Goal: Task Accomplishment & Management: Use online tool/utility

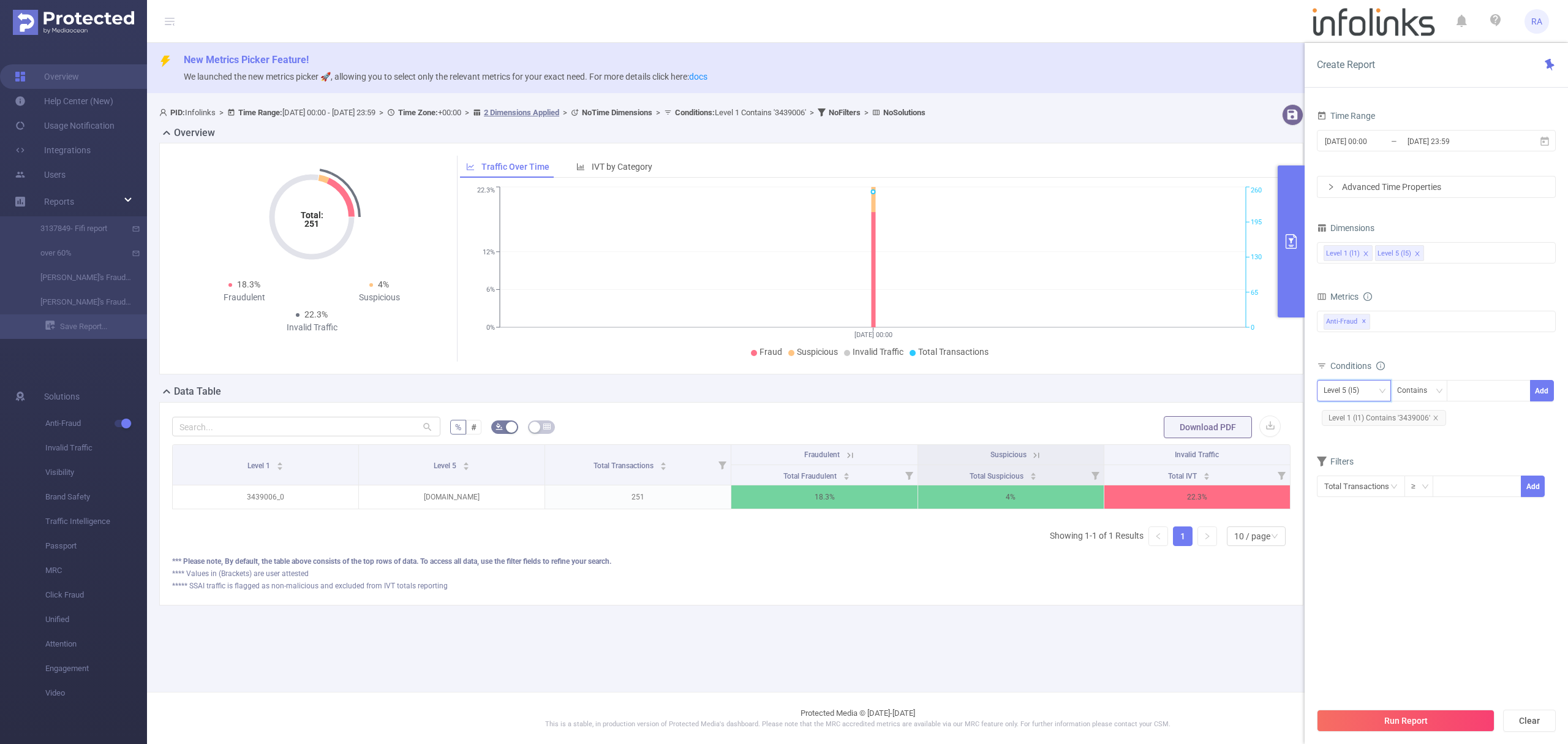
click at [1354, 392] on div "Level 5 (l5)" at bounding box center [1345, 390] width 44 height 20
click at [1353, 418] on li "Level 1 (l1)" at bounding box center [1354, 417] width 74 height 20
click at [1436, 420] on icon "icon: close" at bounding box center [1435, 418] width 6 height 6
click at [1469, 390] on div at bounding box center [1488, 390] width 70 height 20
paste input "3438456"
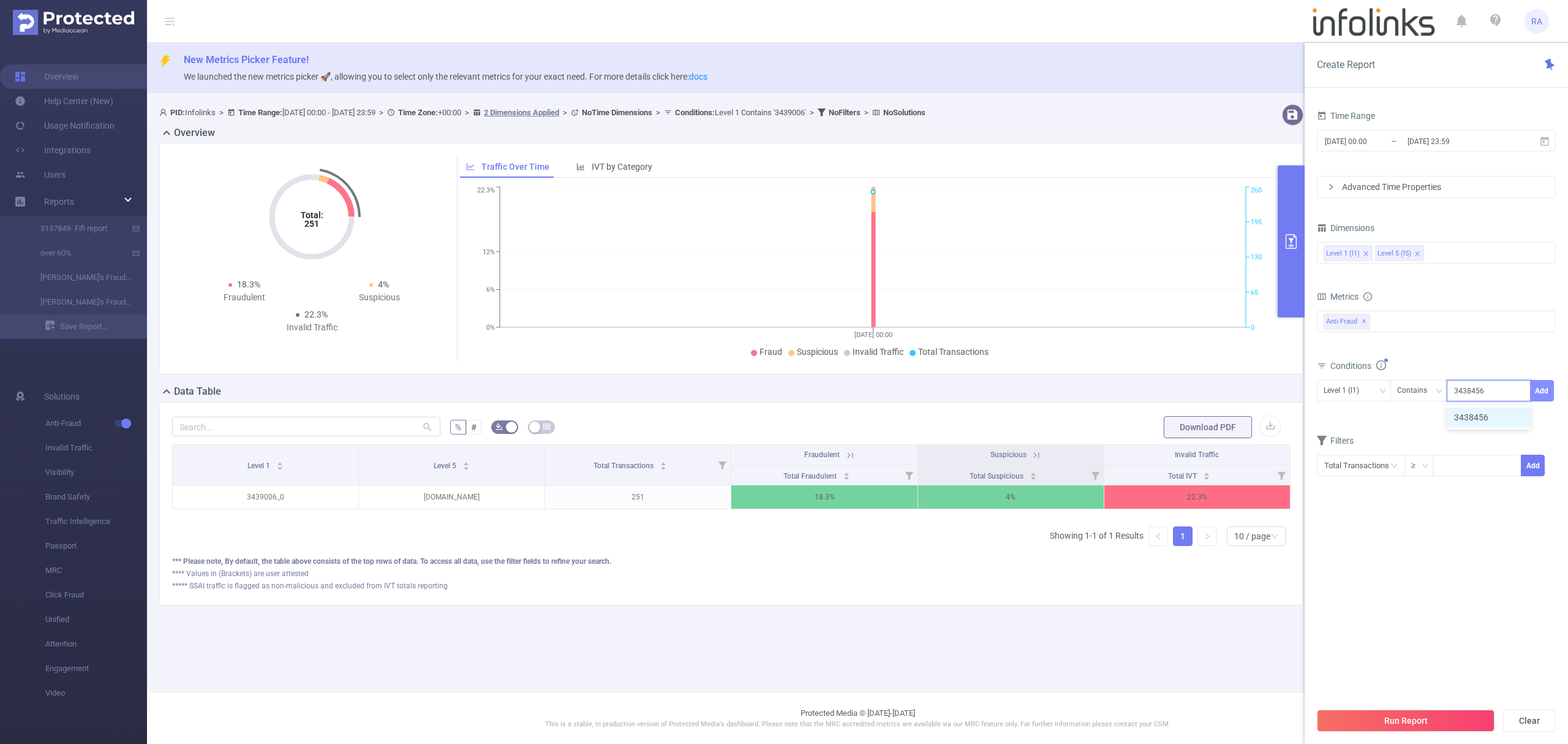
type input "3438456"
click at [1537, 389] on button "Add" at bounding box center [1542, 391] width 24 height 22
click at [1412, 733] on div "Run Report Clear" at bounding box center [1436, 720] width 264 height 47
click at [1417, 726] on button "Run Report" at bounding box center [1406, 721] width 178 height 22
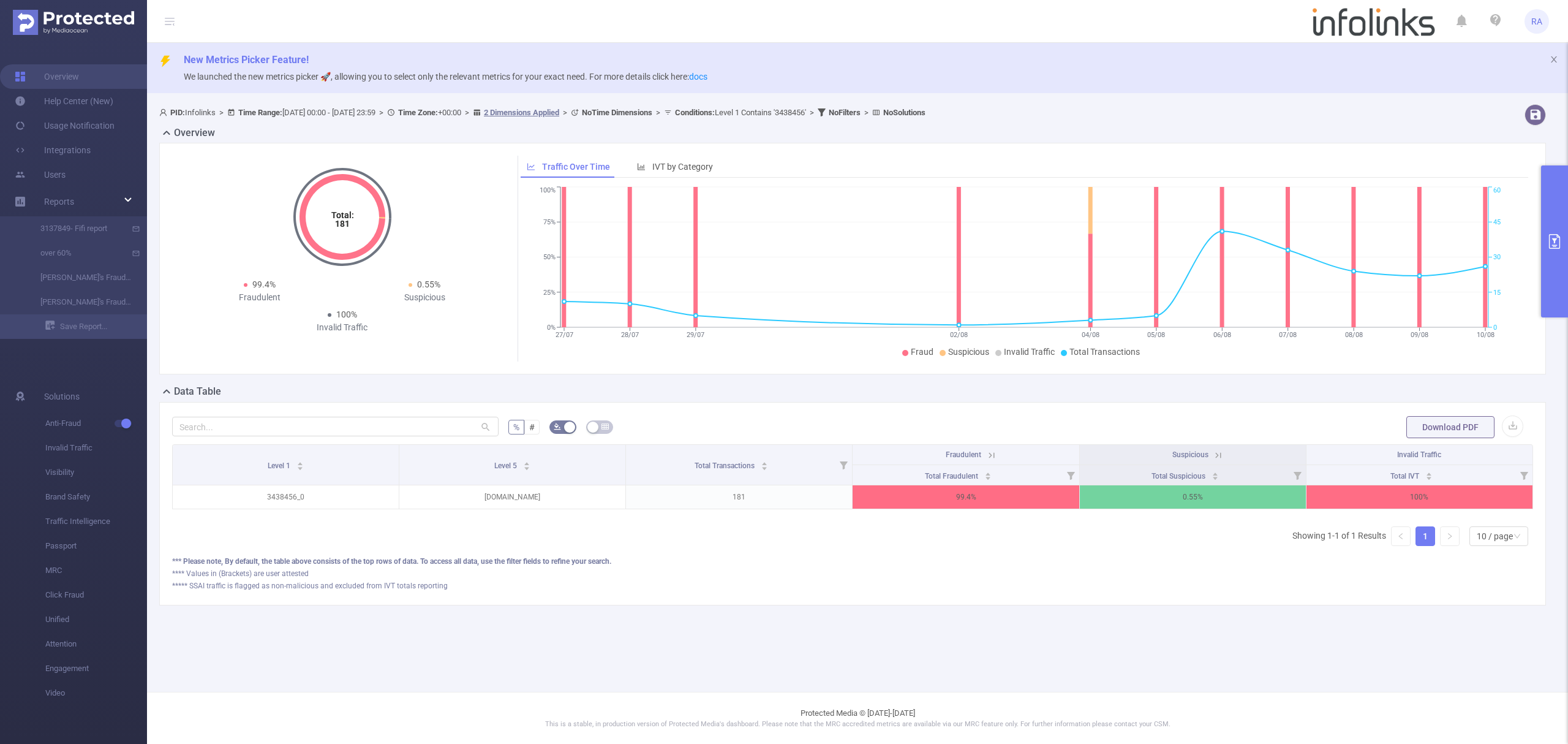
click at [1567, 365] on div "PID: Infolinks > Time Range: 2025-07-12 00:00 - 2025-08-10 23:59 > Time Zone: +…" at bounding box center [857, 364] width 1421 height 531
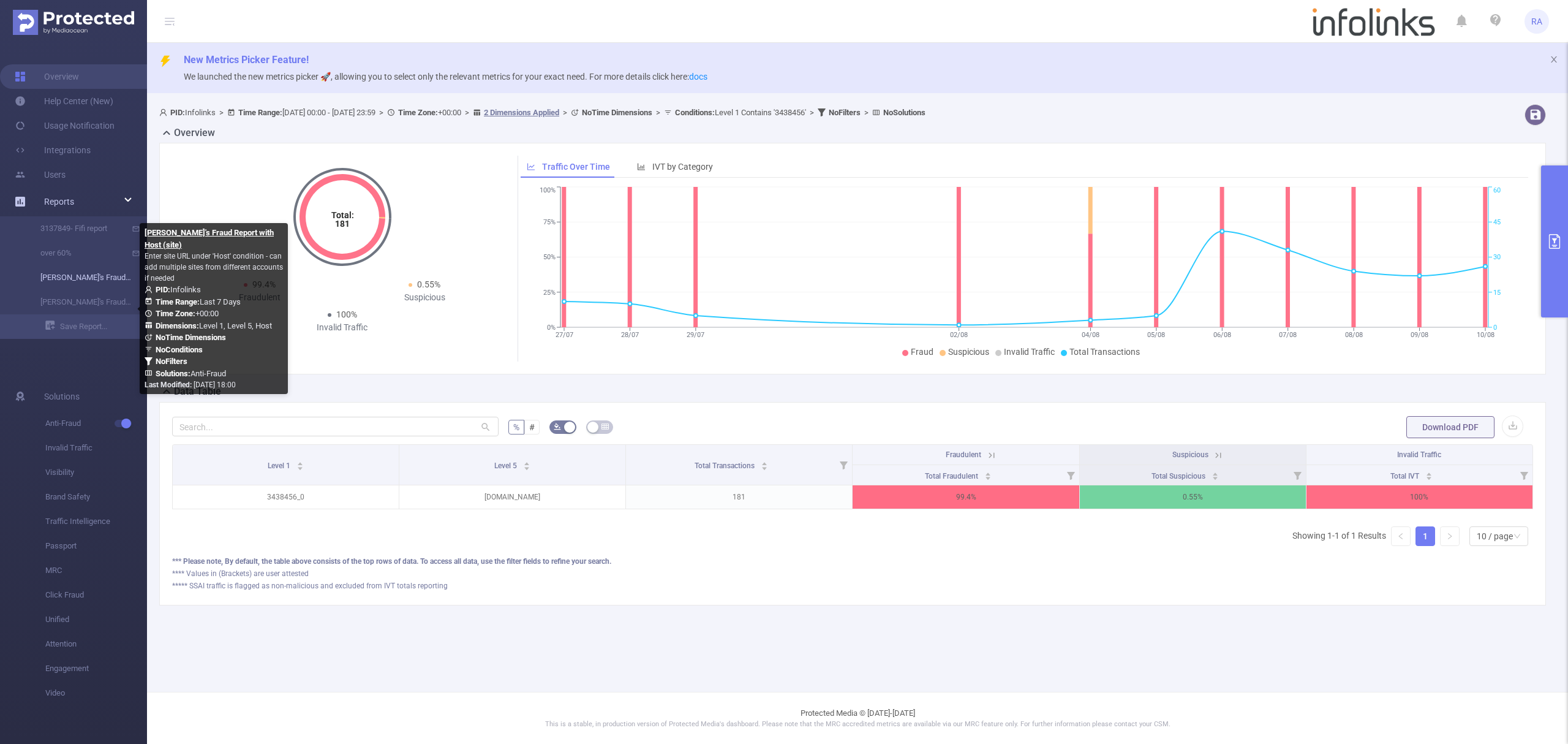
click at [96, 274] on link "[PERSON_NAME]'s Fraud Report" at bounding box center [78, 277] width 108 height 24
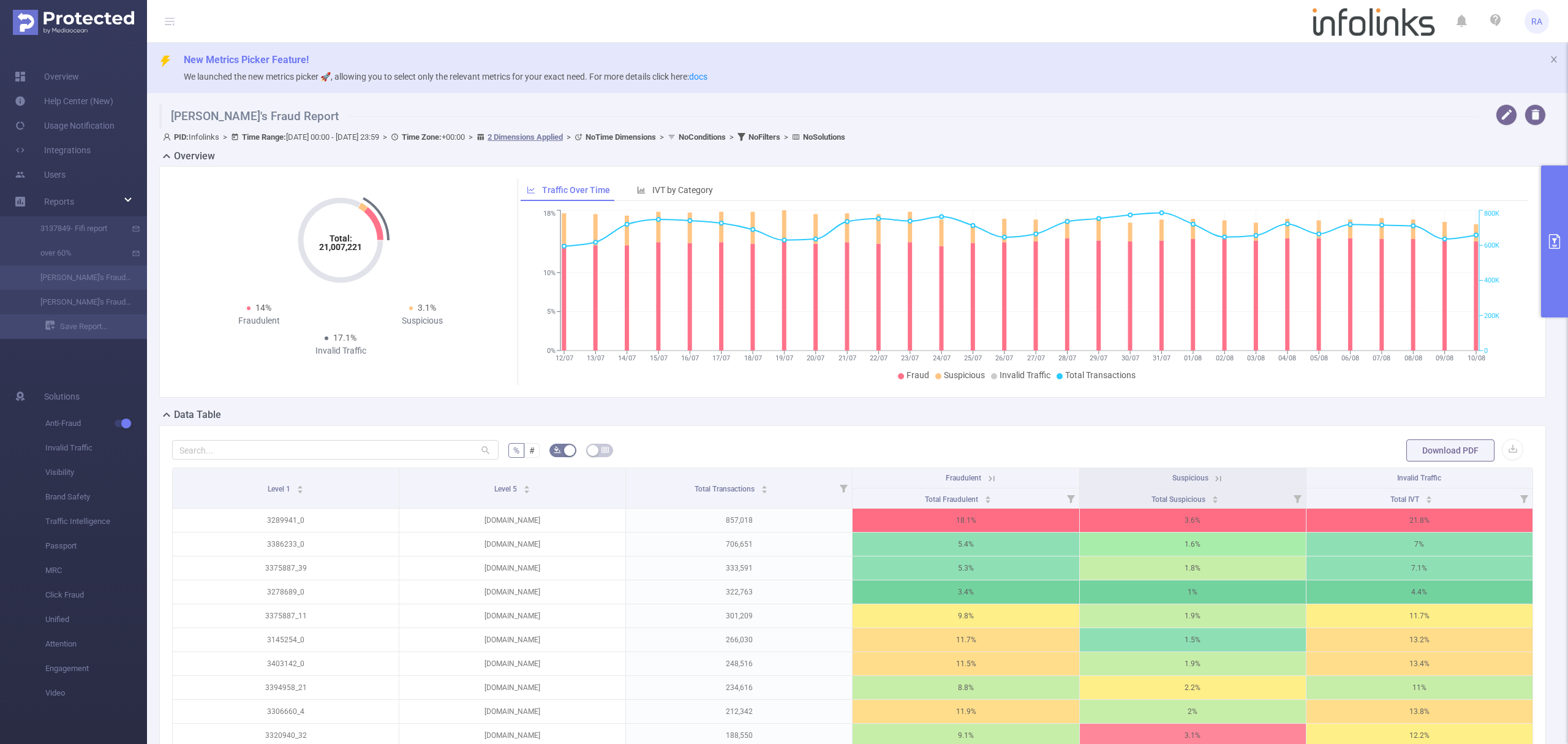
click at [1567, 180] on button "primary" at bounding box center [1554, 241] width 27 height 152
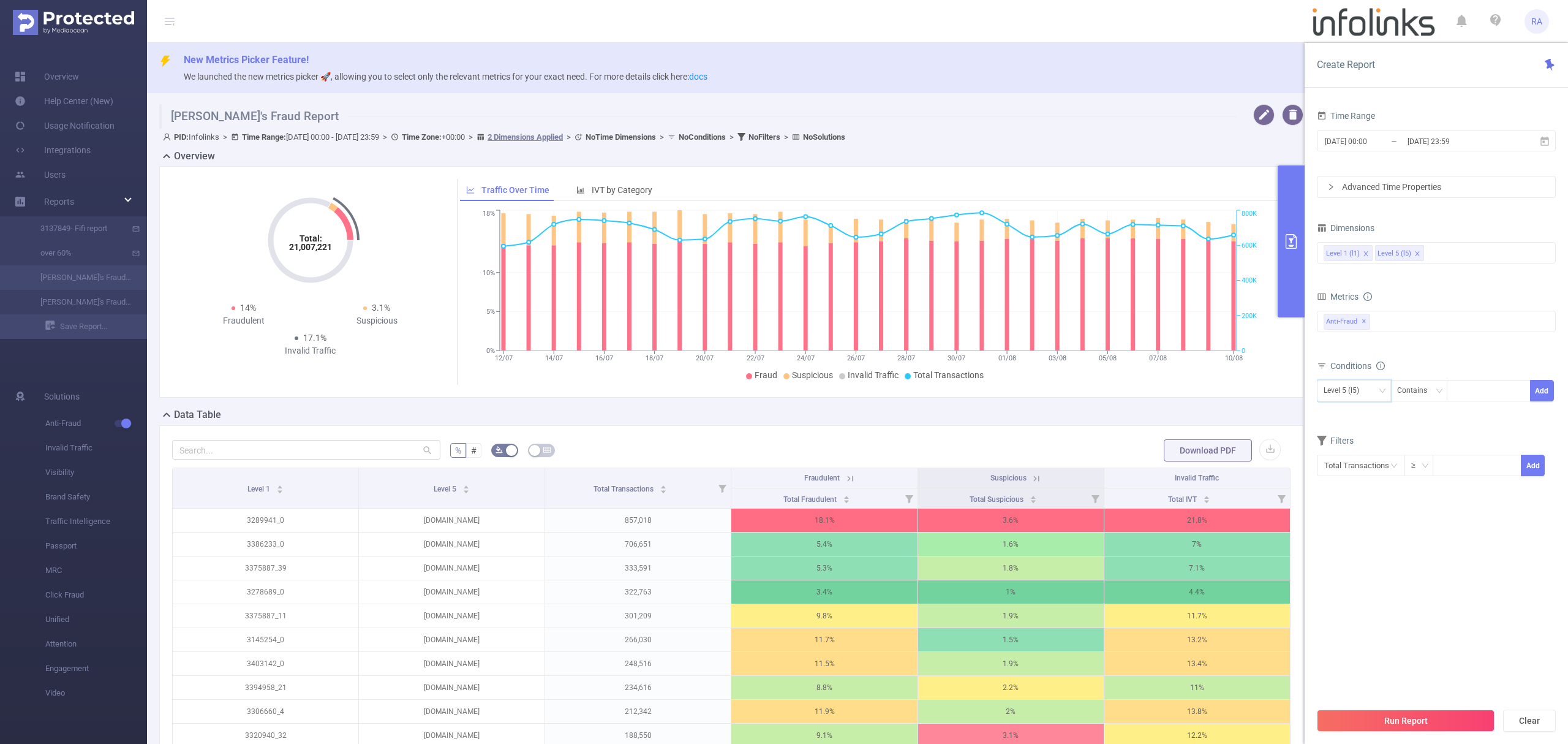
drag, startPoint x: 1360, startPoint y: 390, endPoint x: 1362, endPoint y: 412, distance: 22.1
click at [1361, 390] on div "Level 5 (l5)" at bounding box center [1345, 390] width 44 height 20
click at [1358, 417] on li "Level 1 (l1)" at bounding box center [1354, 417] width 74 height 20
drag, startPoint x: 1434, startPoint y: 405, endPoint x: 1461, endPoint y: 393, distance: 29.5
click at [1435, 403] on div "Level 1 (l1) Contains Add" at bounding box center [1436, 394] width 239 height 28
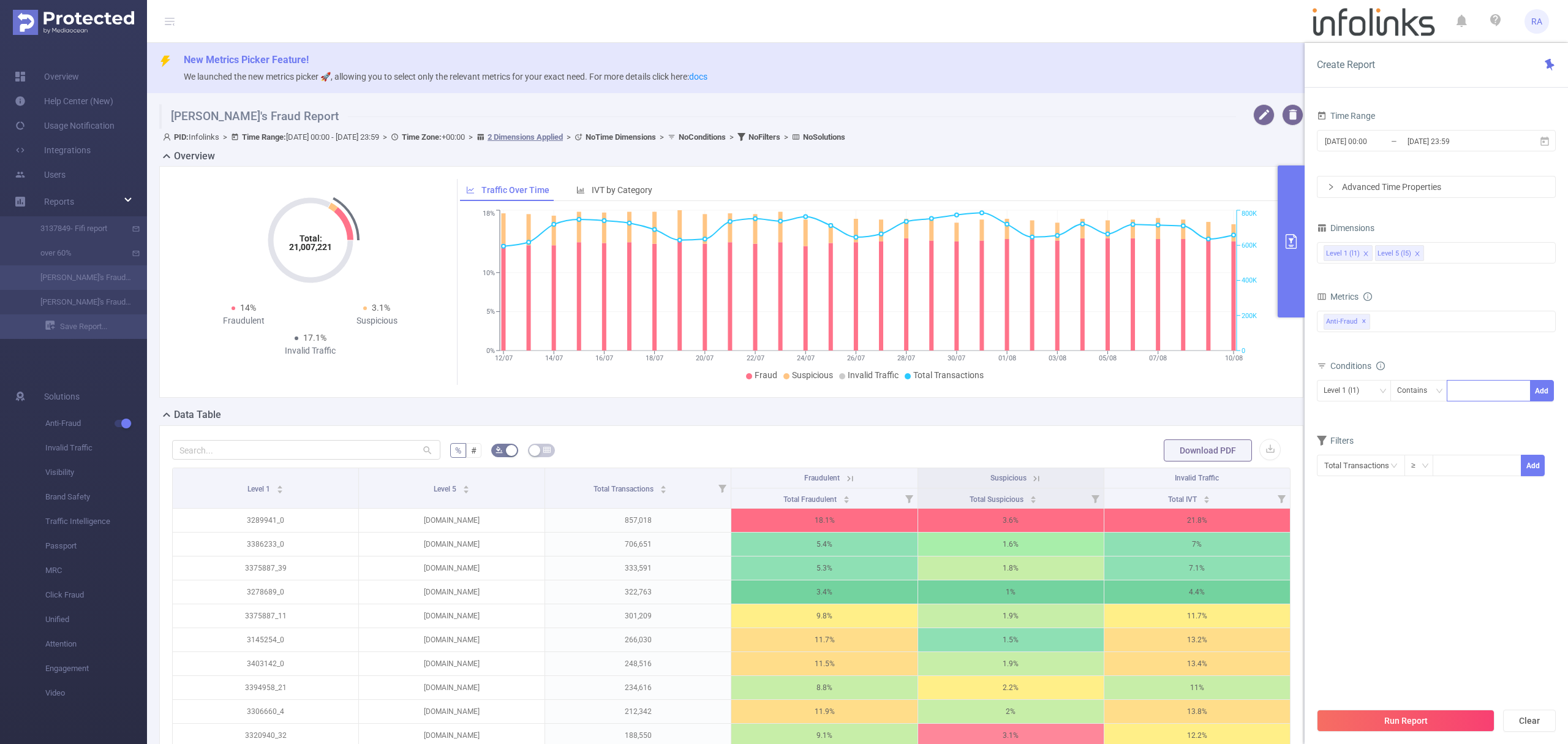
drag, startPoint x: 1462, startPoint y: 393, endPoint x: 1486, endPoint y: 396, distance: 24.2
click at [1463, 393] on div at bounding box center [1488, 390] width 70 height 20
paste input "3425901"
type input "3425901"
click at [1541, 392] on button "Add" at bounding box center [1542, 391] width 24 height 22
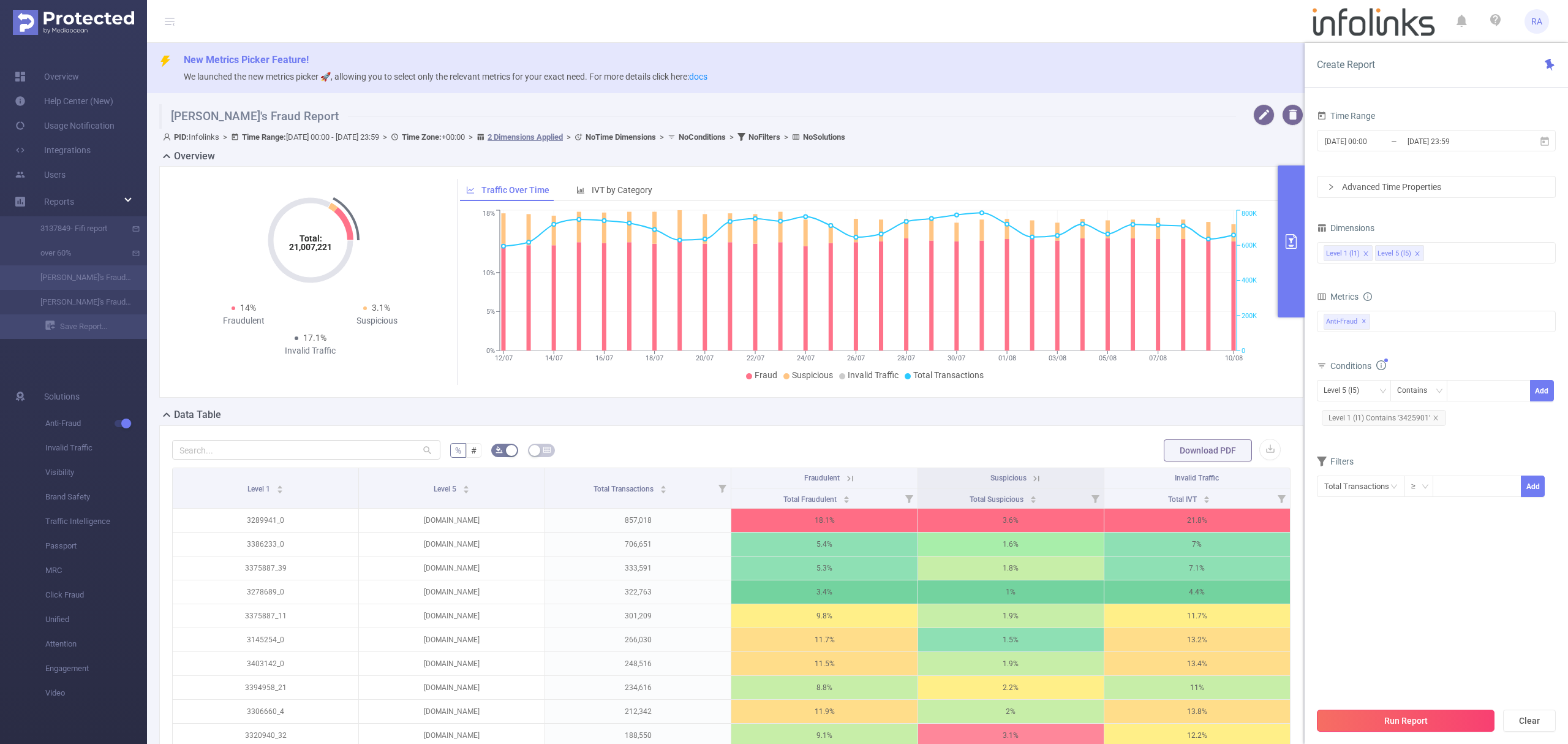
click at [1379, 708] on div "Run Report Clear" at bounding box center [1436, 720] width 264 height 47
click at [1387, 717] on button "Run Report" at bounding box center [1406, 721] width 178 height 22
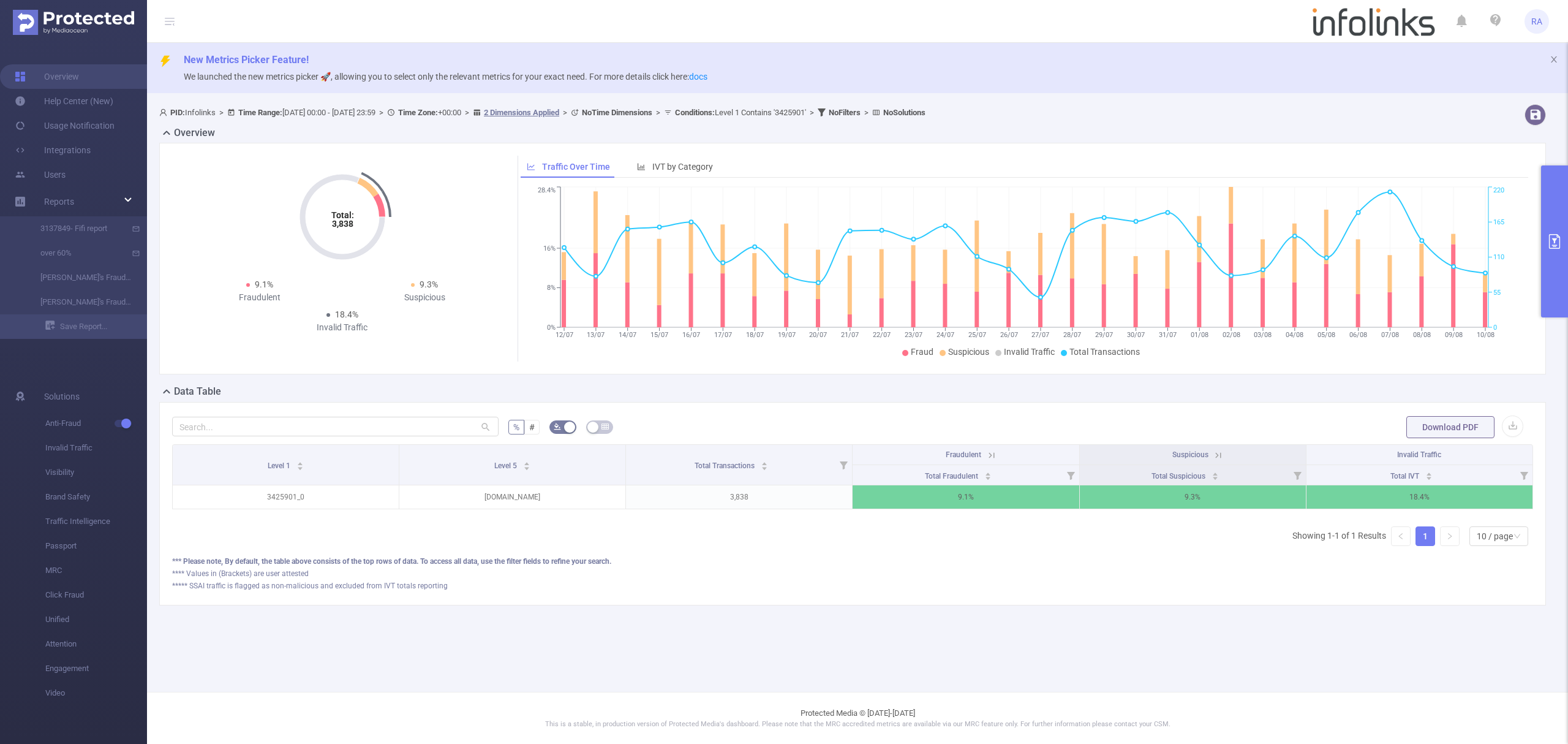
click at [1565, 322] on div "PID: Infolinks > Time Range: 2025-07-12 00:00 - 2025-08-10 23:59 > Time Zone: +…" at bounding box center [857, 364] width 1421 height 531
click at [1567, 247] on button "primary" at bounding box center [1554, 241] width 27 height 152
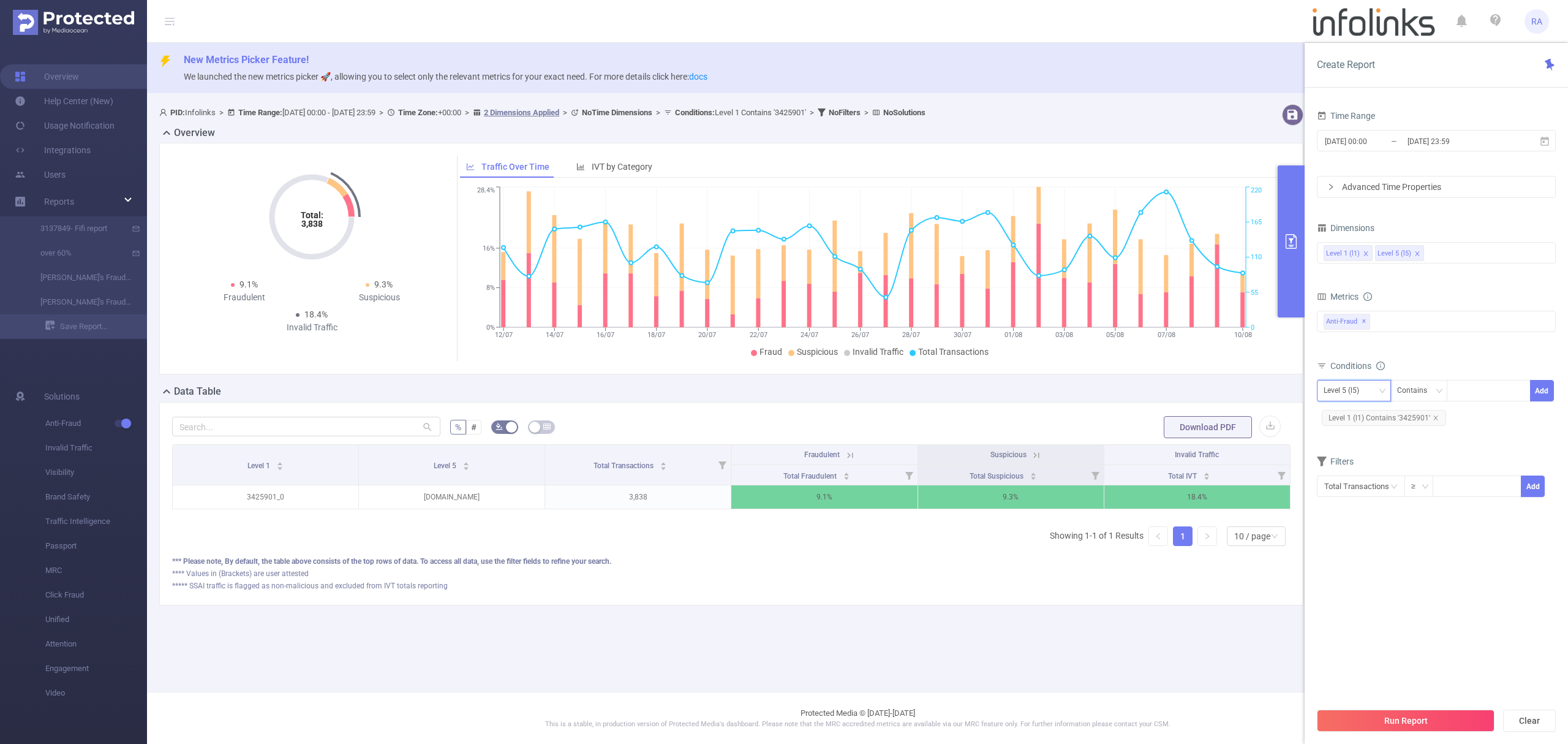
click at [1358, 392] on div "Level 5 (l5)" at bounding box center [1345, 390] width 44 height 20
click at [1345, 414] on li "Level 1 (l1)" at bounding box center [1354, 417] width 74 height 20
click at [1435, 420] on icon "icon: close" at bounding box center [1435, 418] width 5 height 5
click at [1490, 388] on div at bounding box center [1488, 390] width 70 height 20
paste input "3361345"
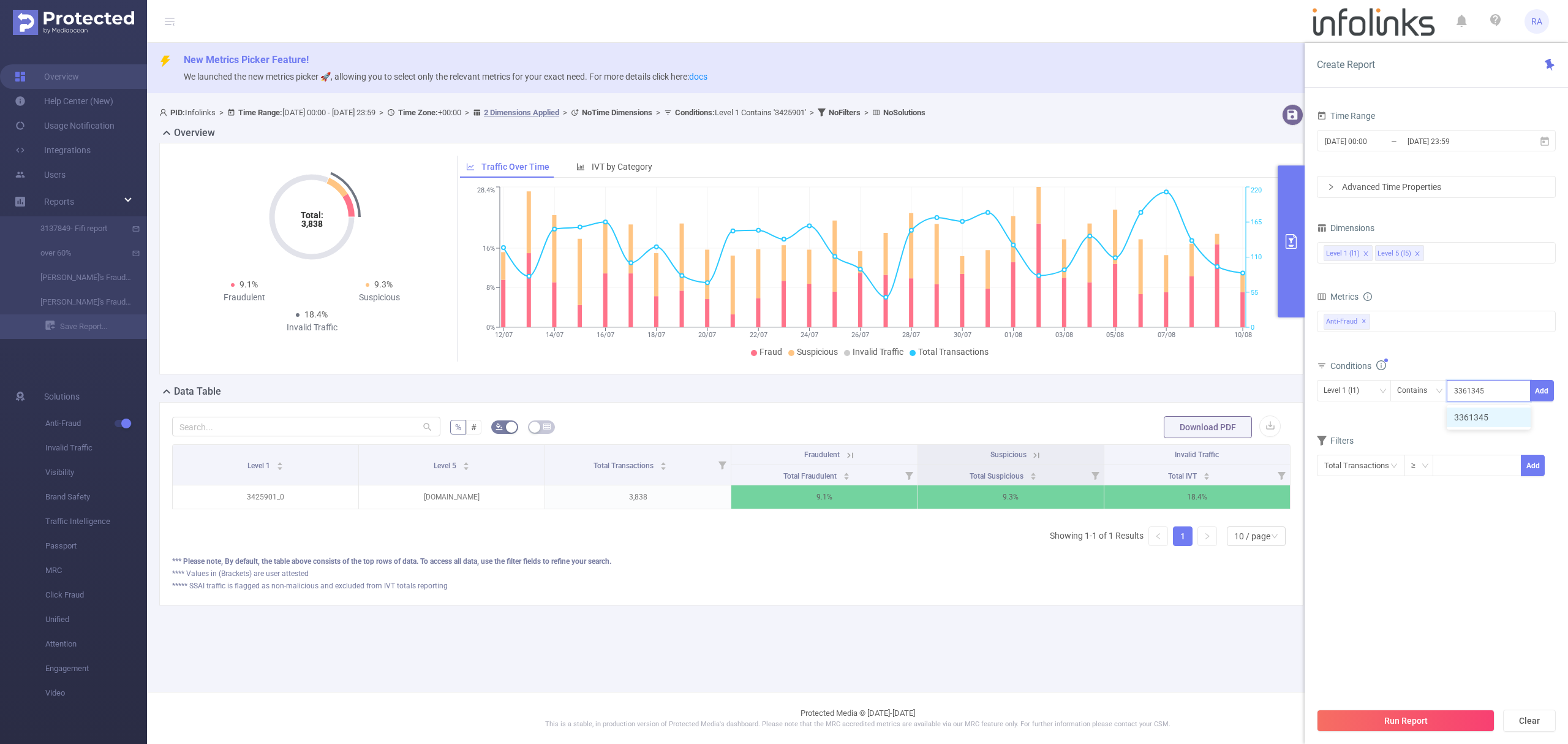
type input "3361345"
click at [1554, 388] on span "Level 1 (l1) Contains 3361345 Add" at bounding box center [1436, 391] width 239 height 22
click at [1538, 386] on button "Add" at bounding box center [1542, 391] width 24 height 22
click at [1389, 713] on button "Run Report" at bounding box center [1406, 721] width 178 height 22
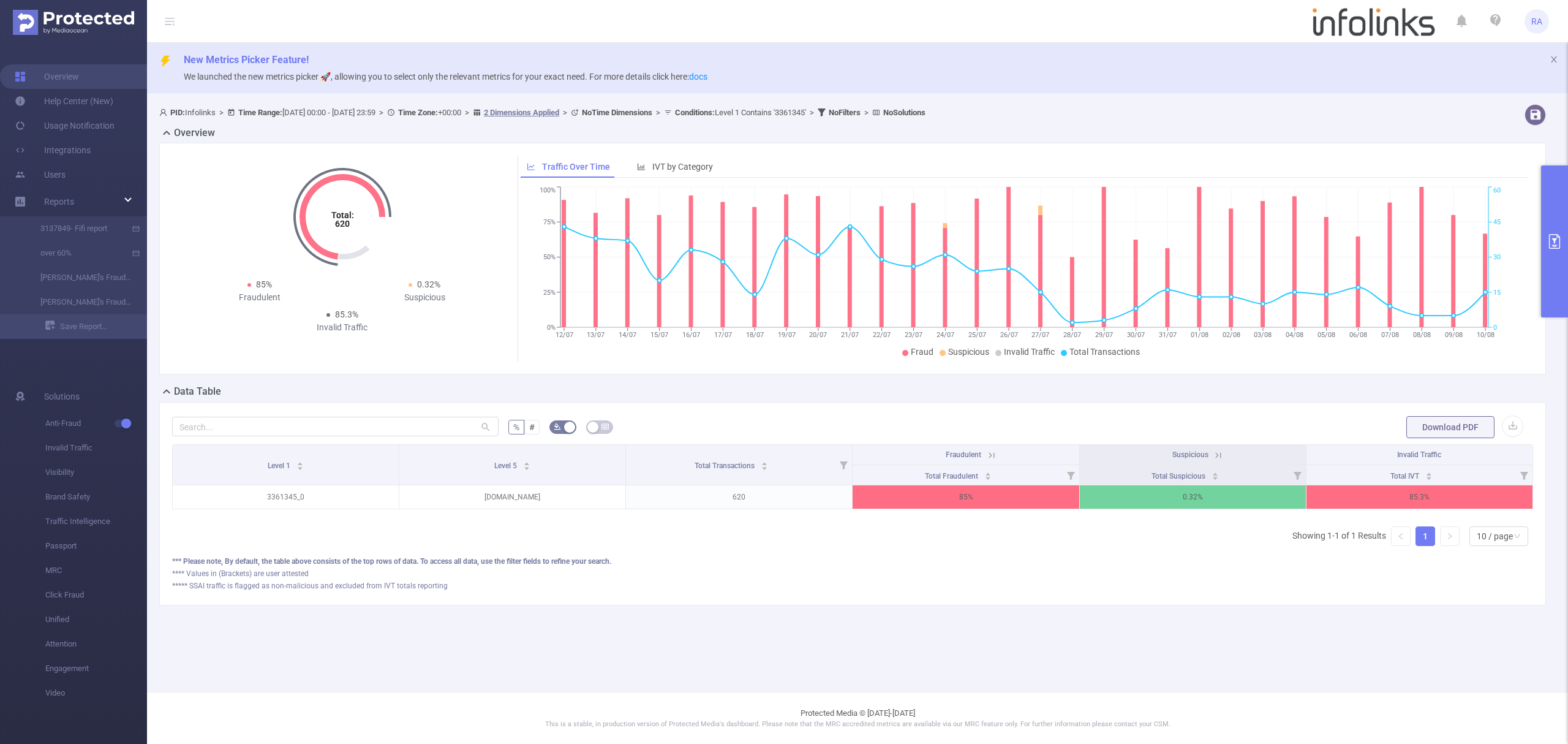
click at [1552, 206] on button "primary" at bounding box center [1554, 241] width 27 height 152
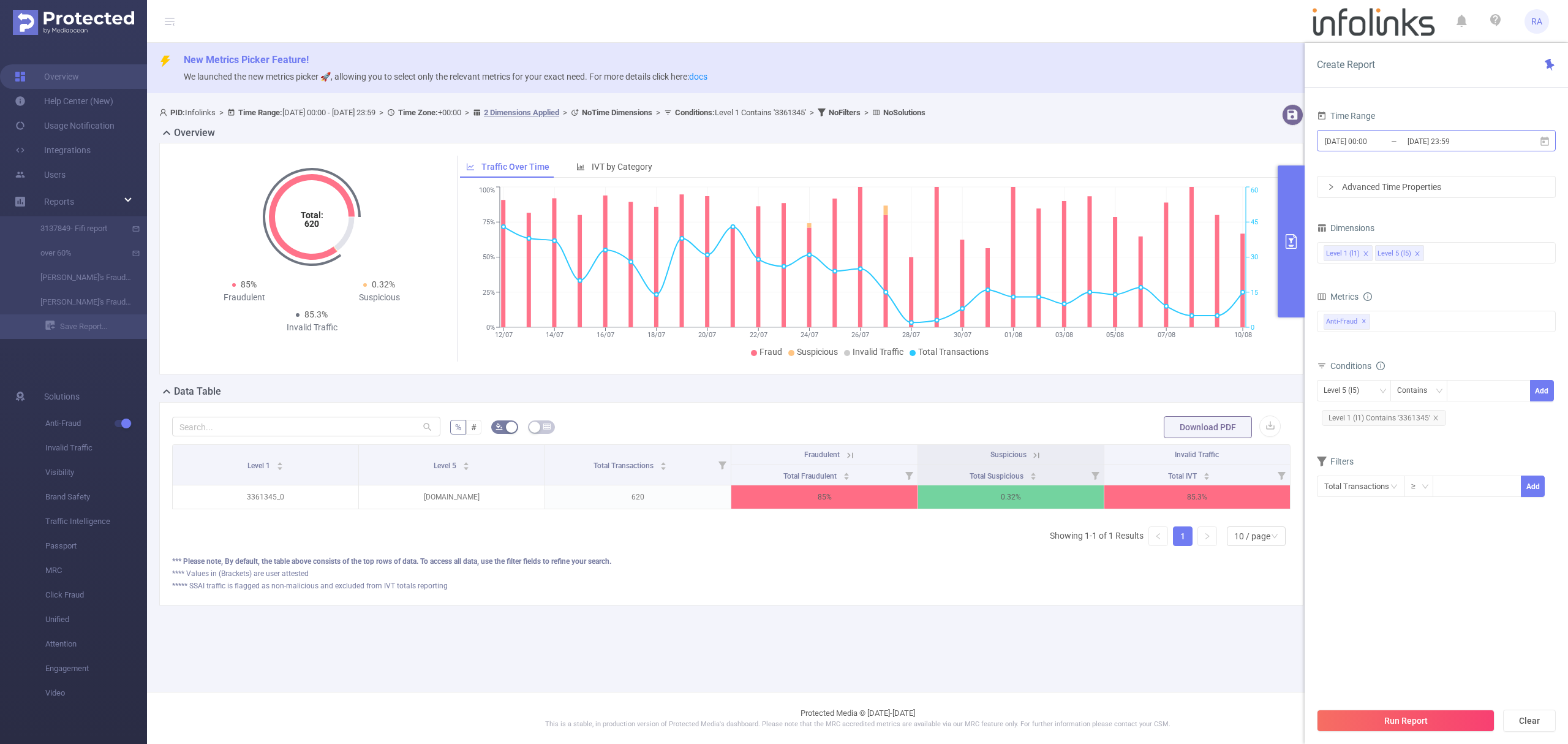
click at [1416, 143] on input "[DATE] 23:59" at bounding box center [1456, 141] width 99 height 16
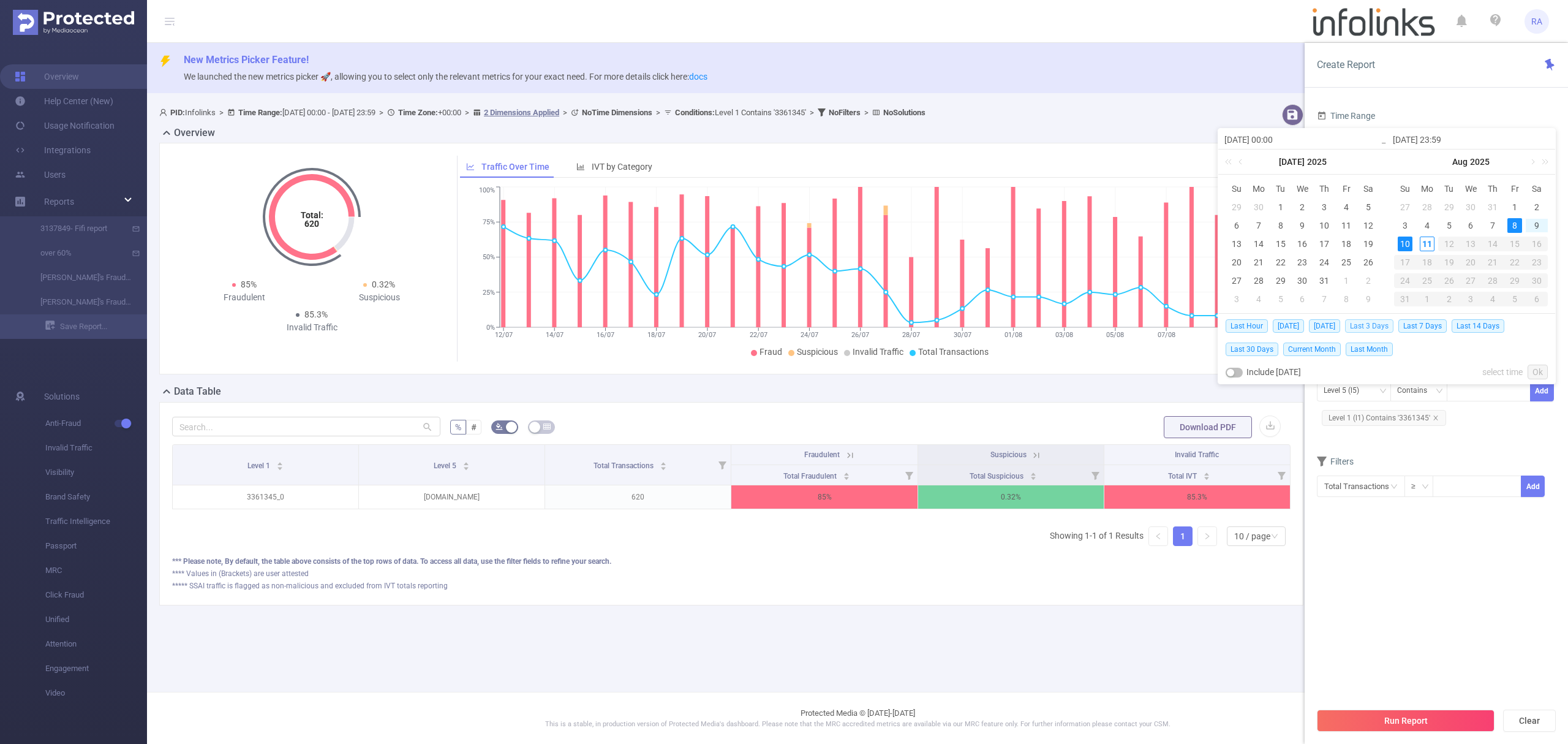
click at [1375, 324] on span "Last 3 Days" at bounding box center [1369, 326] width 49 height 13
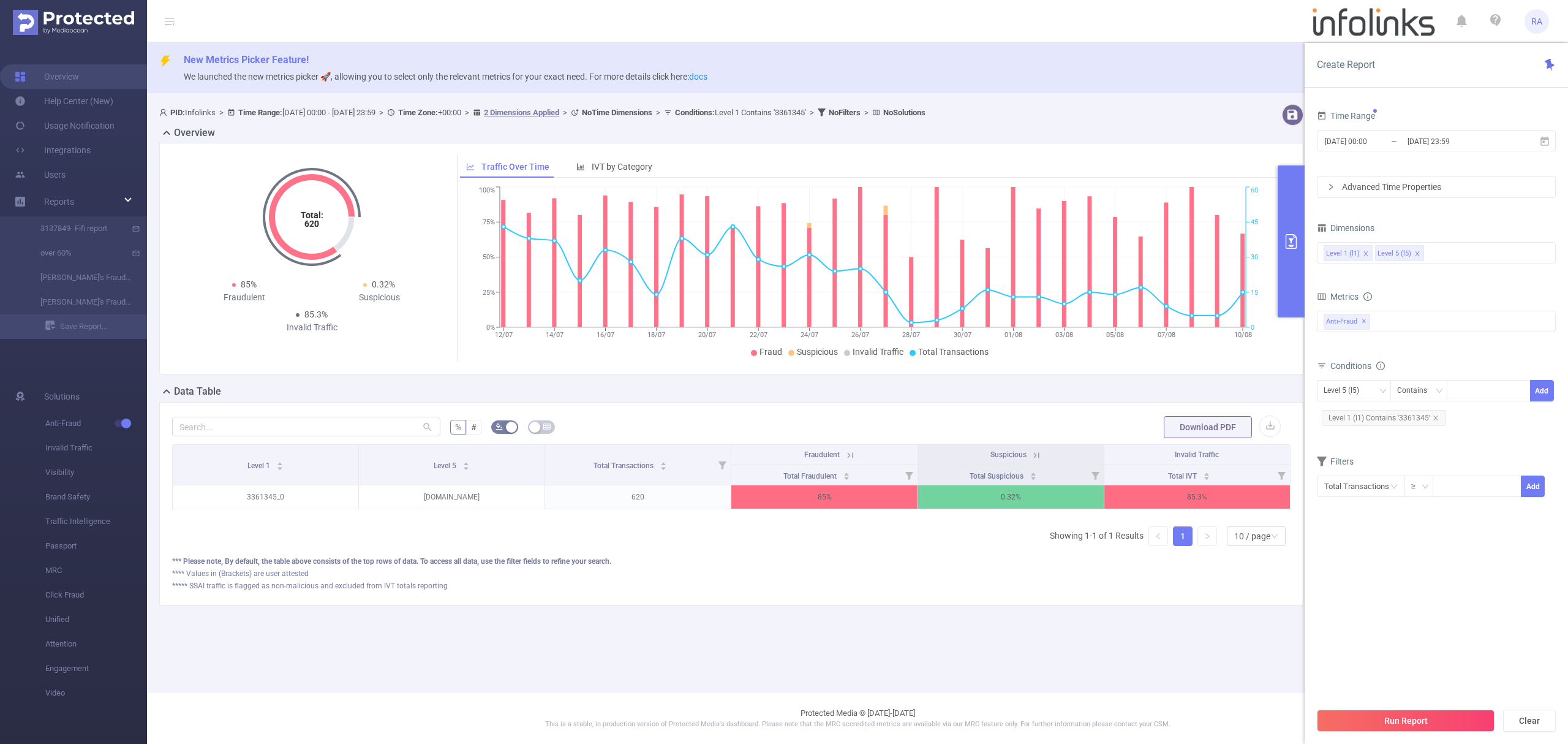
click at [1369, 714] on button "Run Report" at bounding box center [1406, 721] width 178 height 22
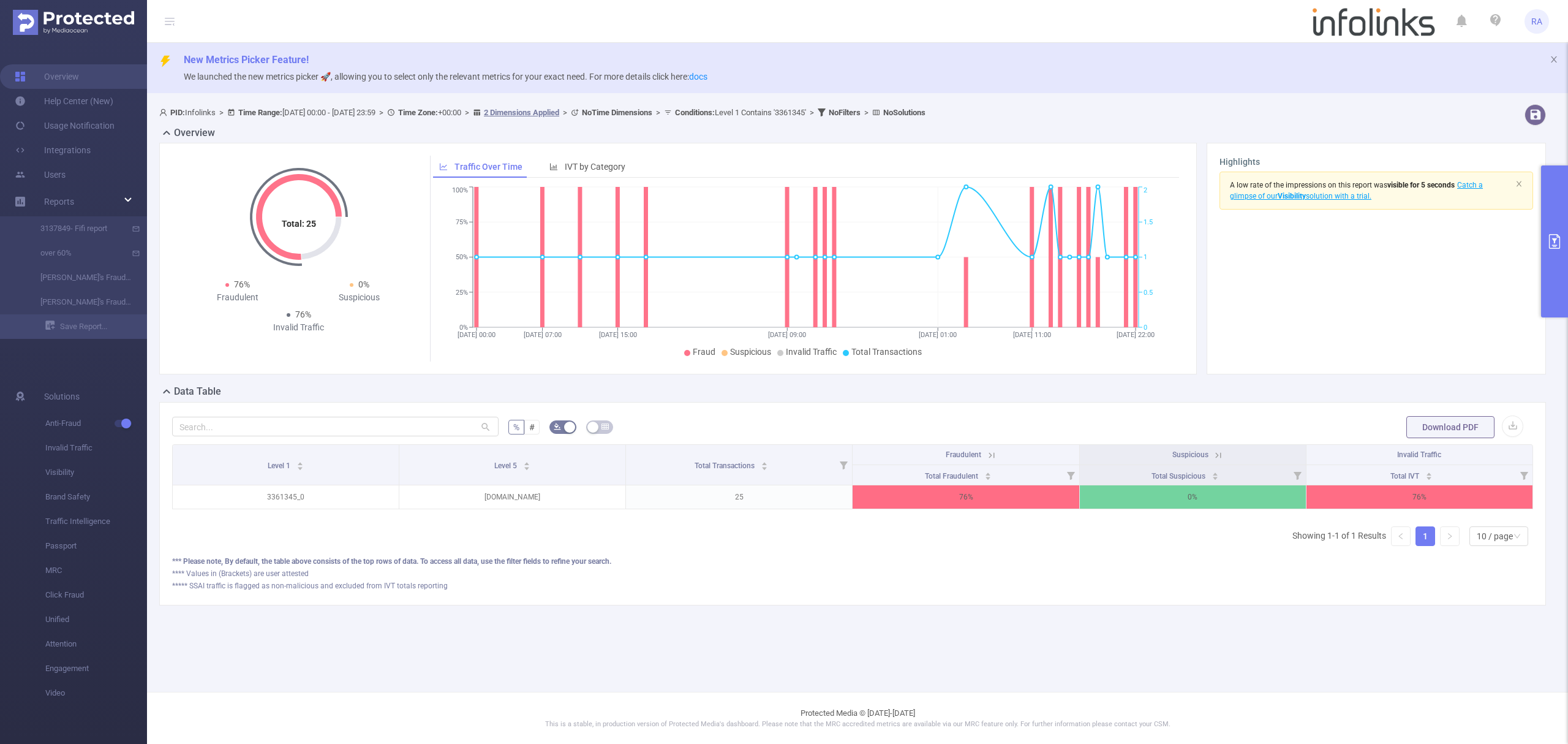
click at [1559, 256] on button "primary" at bounding box center [1554, 241] width 27 height 152
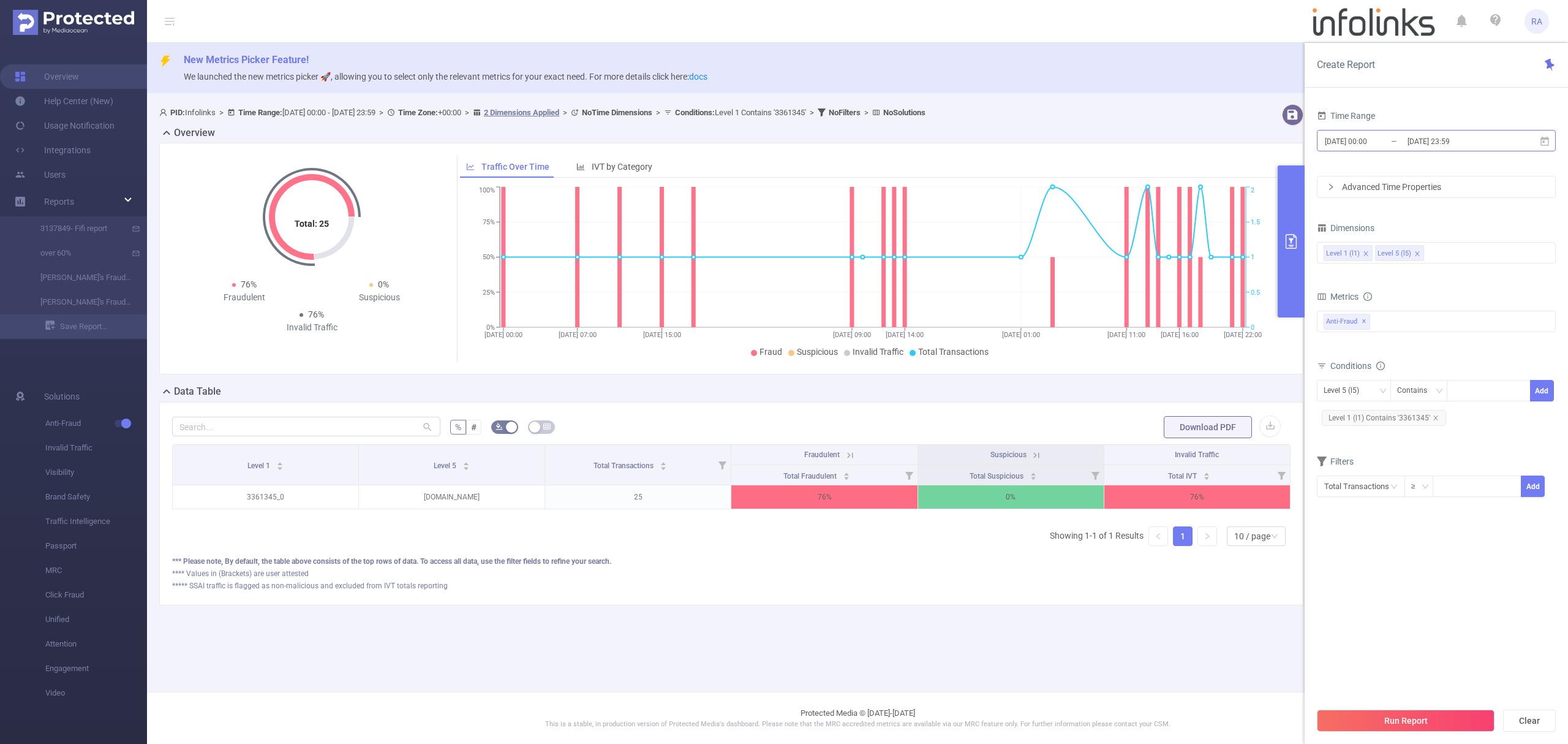
click at [1437, 142] on input "[DATE] 23:59" at bounding box center [1456, 141] width 99 height 16
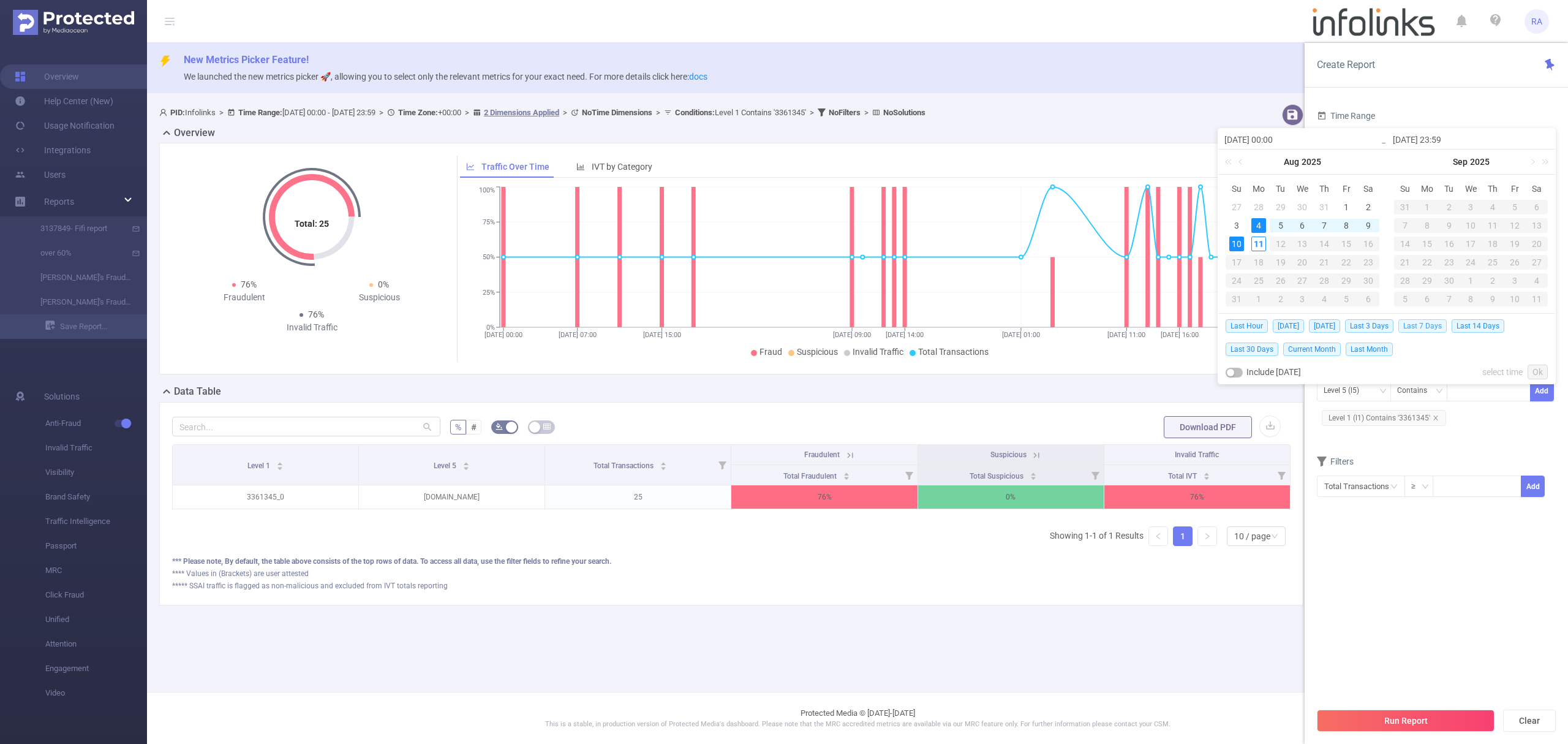
click at [1435, 324] on span "Last 7 Days" at bounding box center [1423, 326] width 49 height 13
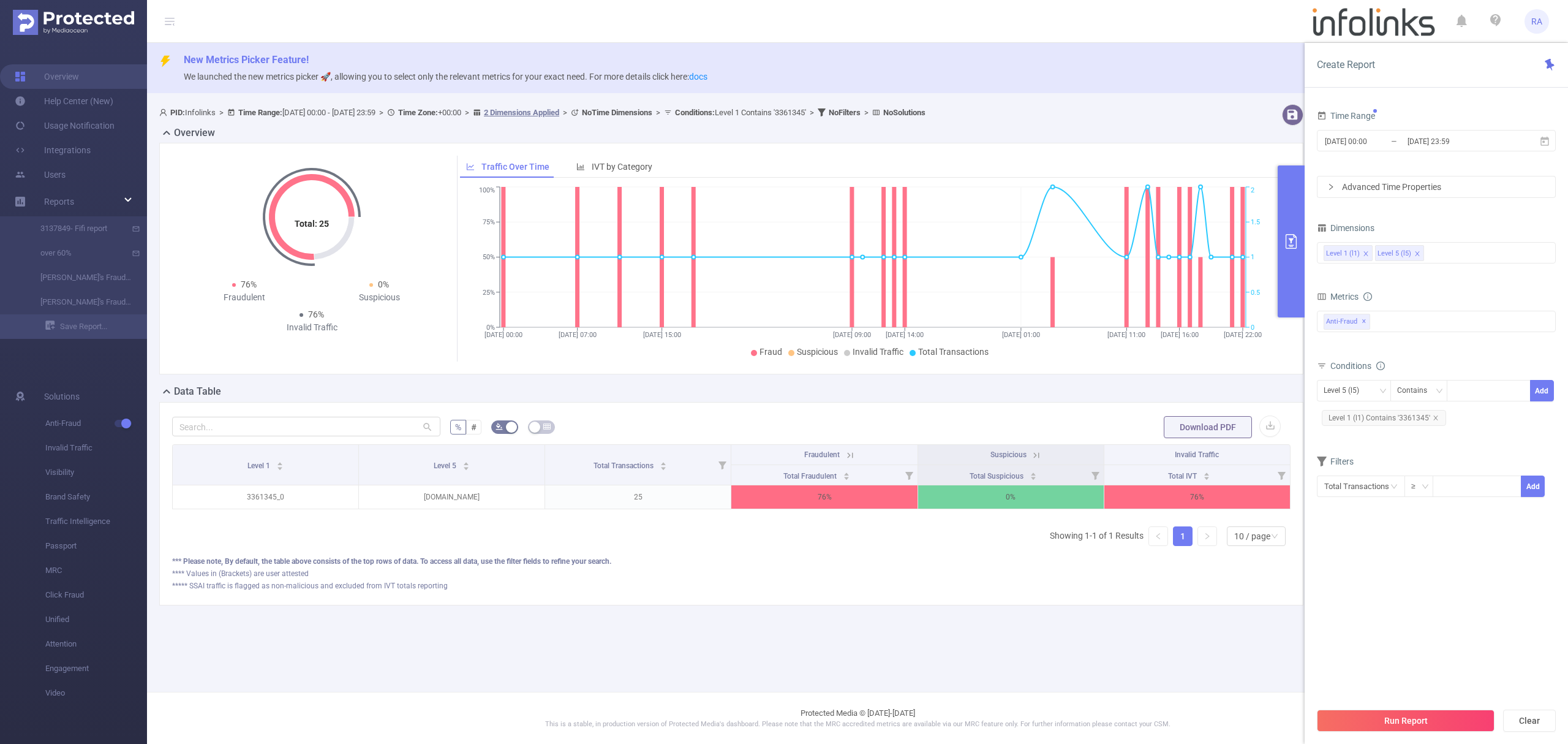
click at [1414, 708] on div "Run Report Clear" at bounding box center [1436, 720] width 264 height 47
click at [1412, 718] on button "Run Report" at bounding box center [1406, 721] width 178 height 22
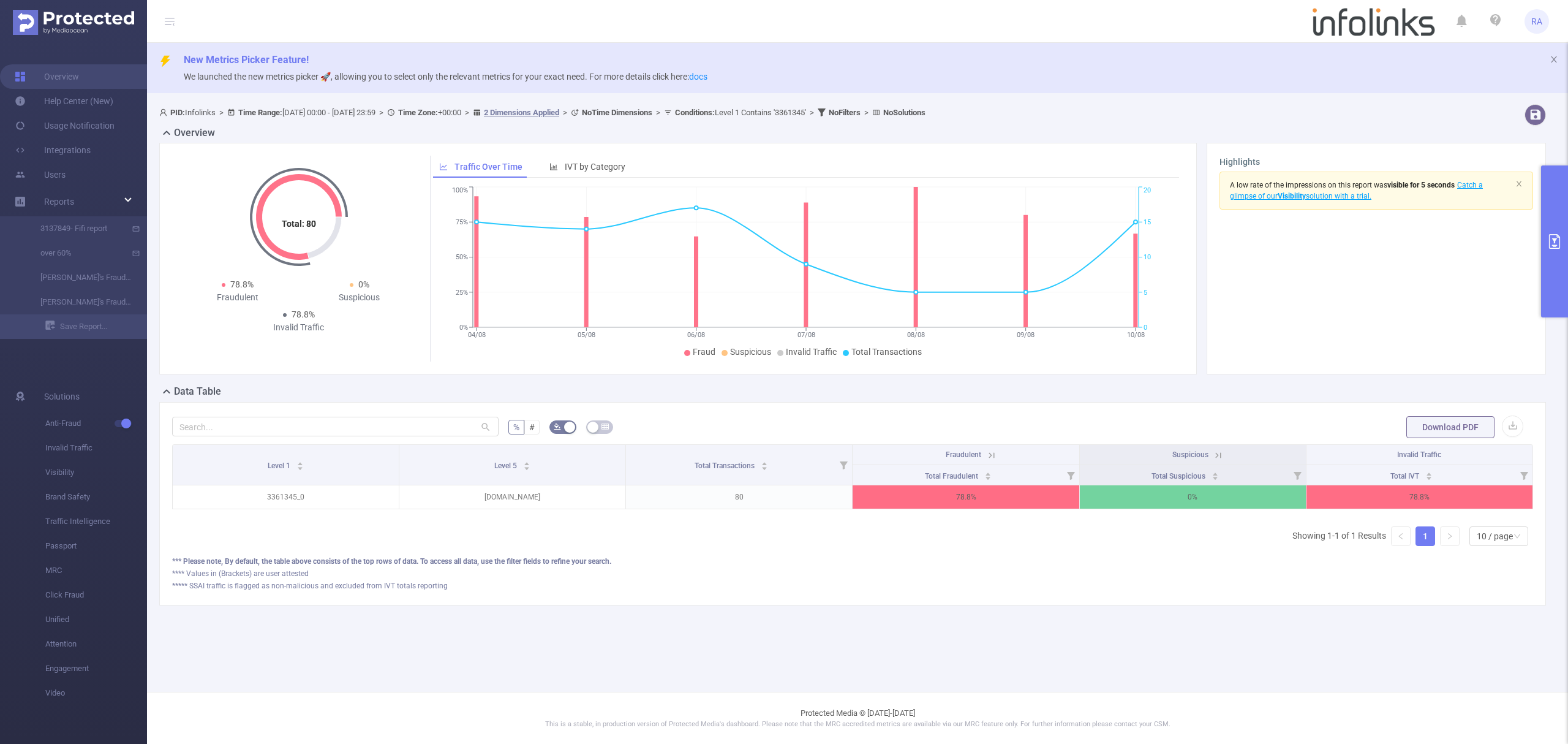
click at [1556, 280] on button "primary" at bounding box center [1554, 241] width 27 height 152
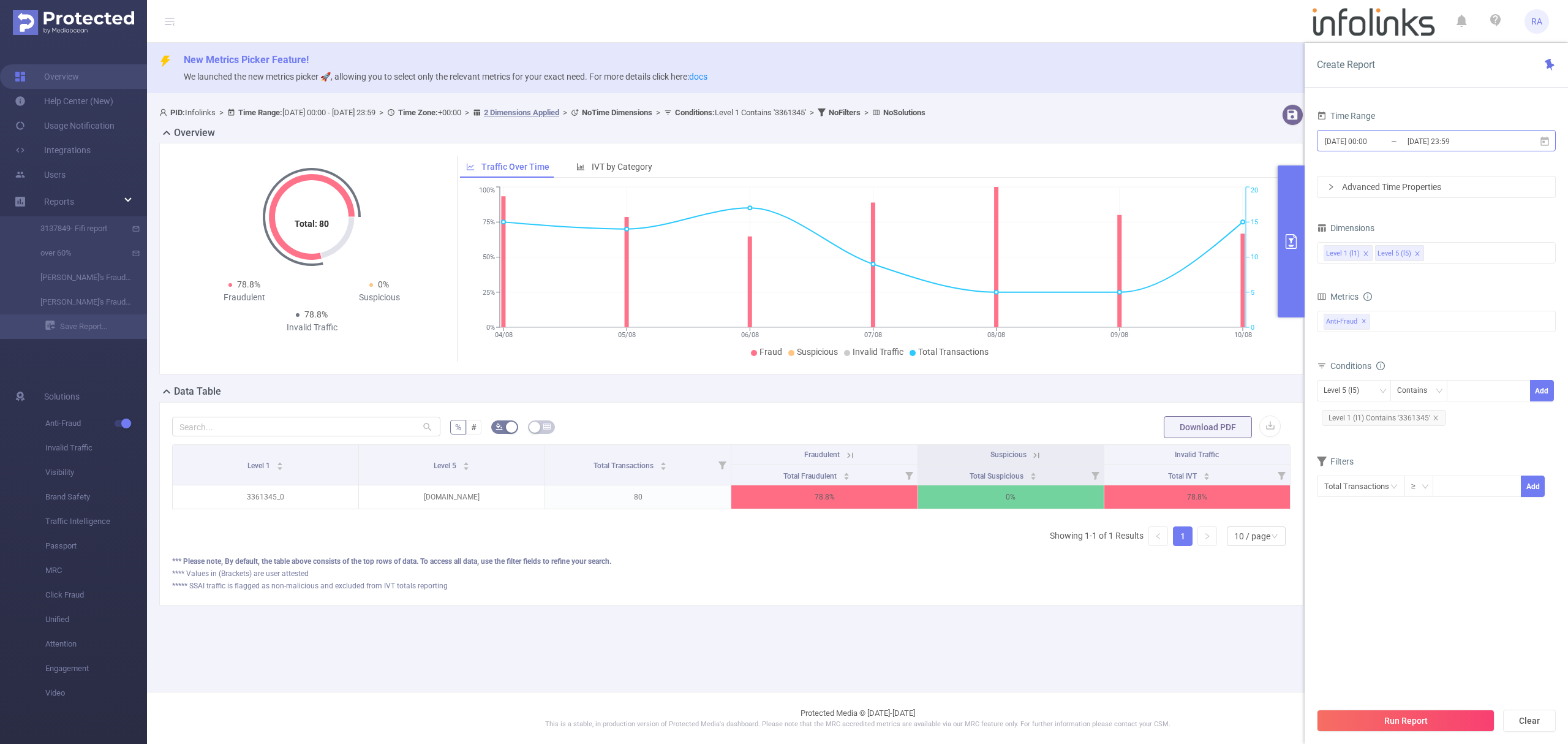
click at [1414, 142] on input "[DATE] 23:59" at bounding box center [1456, 141] width 99 height 16
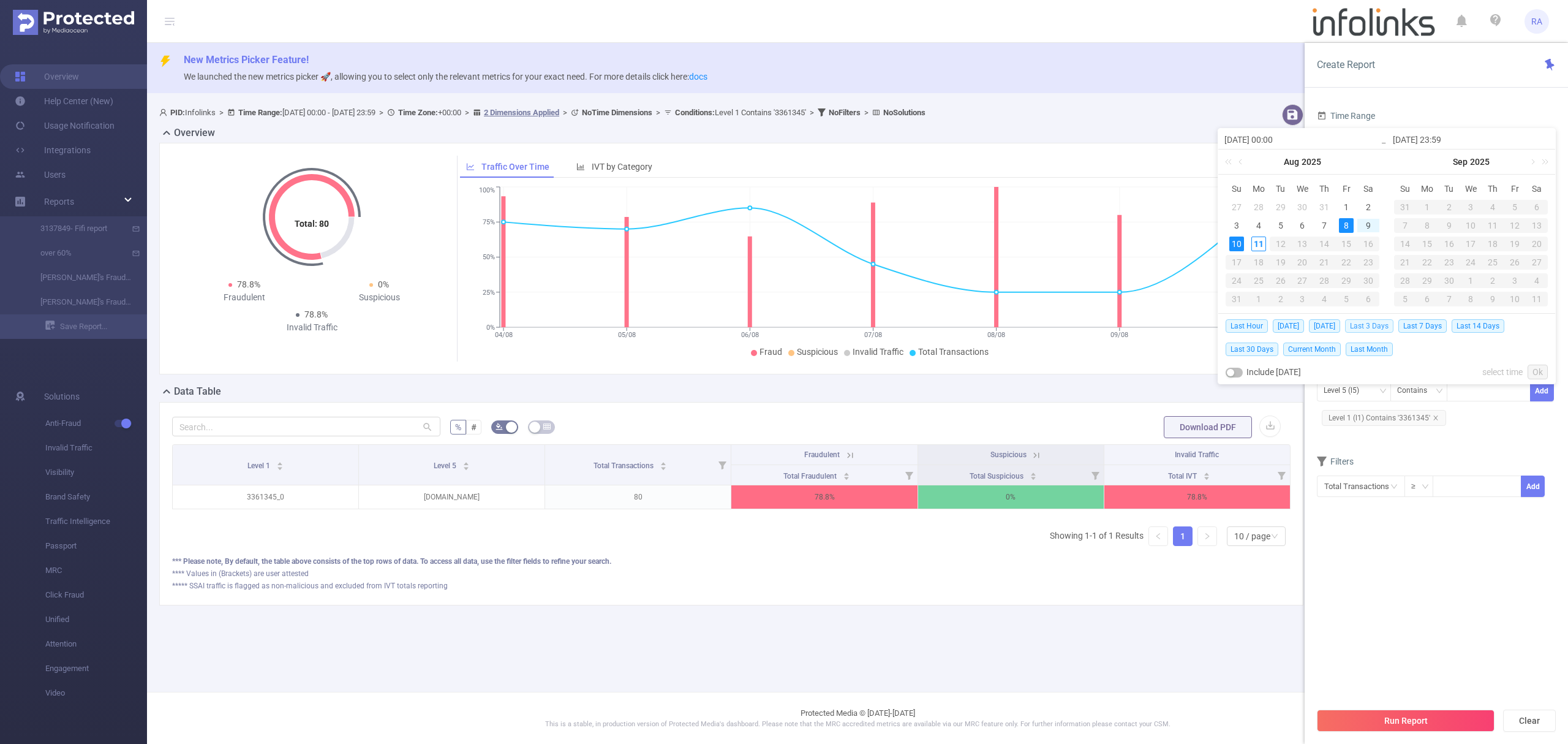
click at [1371, 325] on span "Last 3 Days" at bounding box center [1369, 326] width 49 height 13
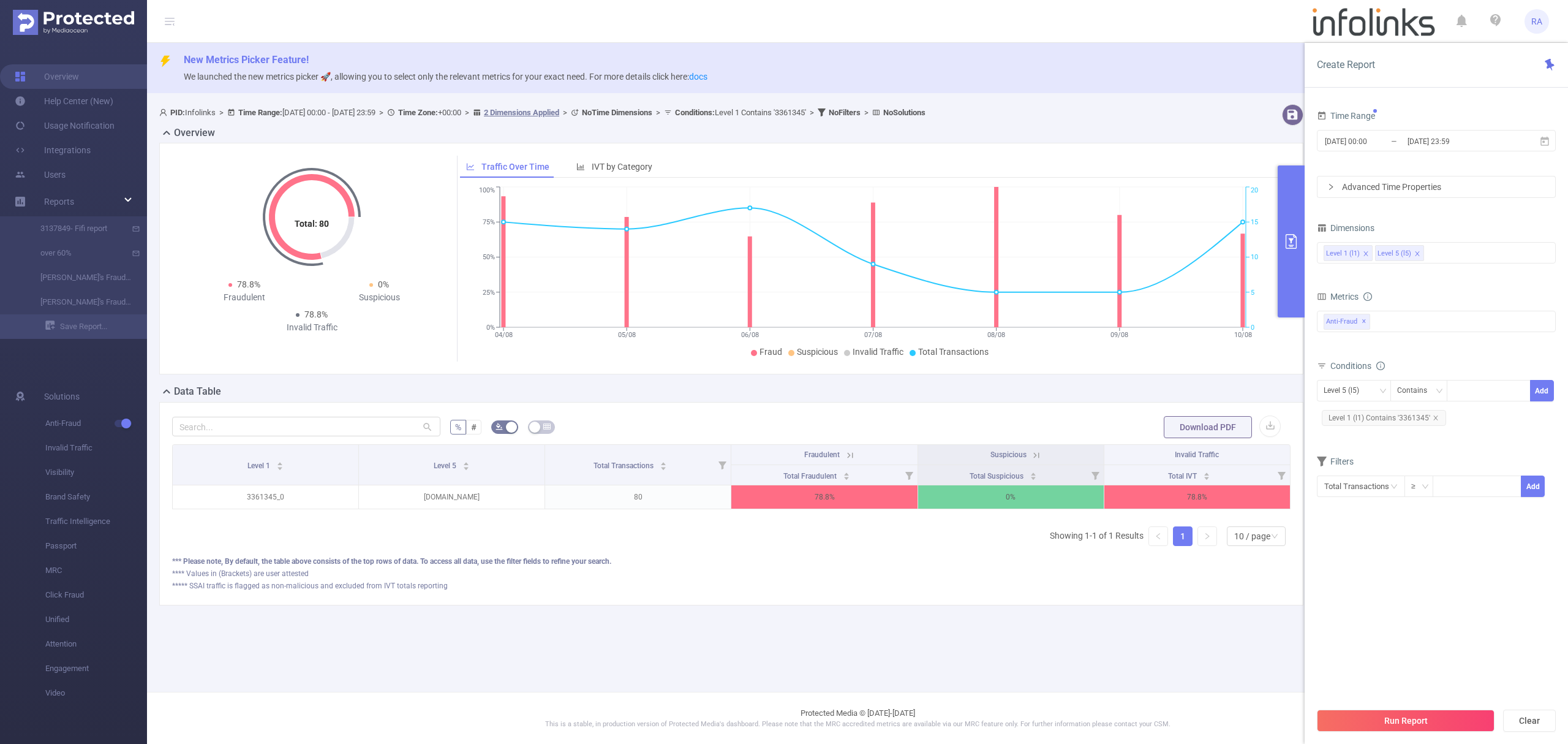
click at [1390, 716] on button "Run Report" at bounding box center [1406, 721] width 178 height 22
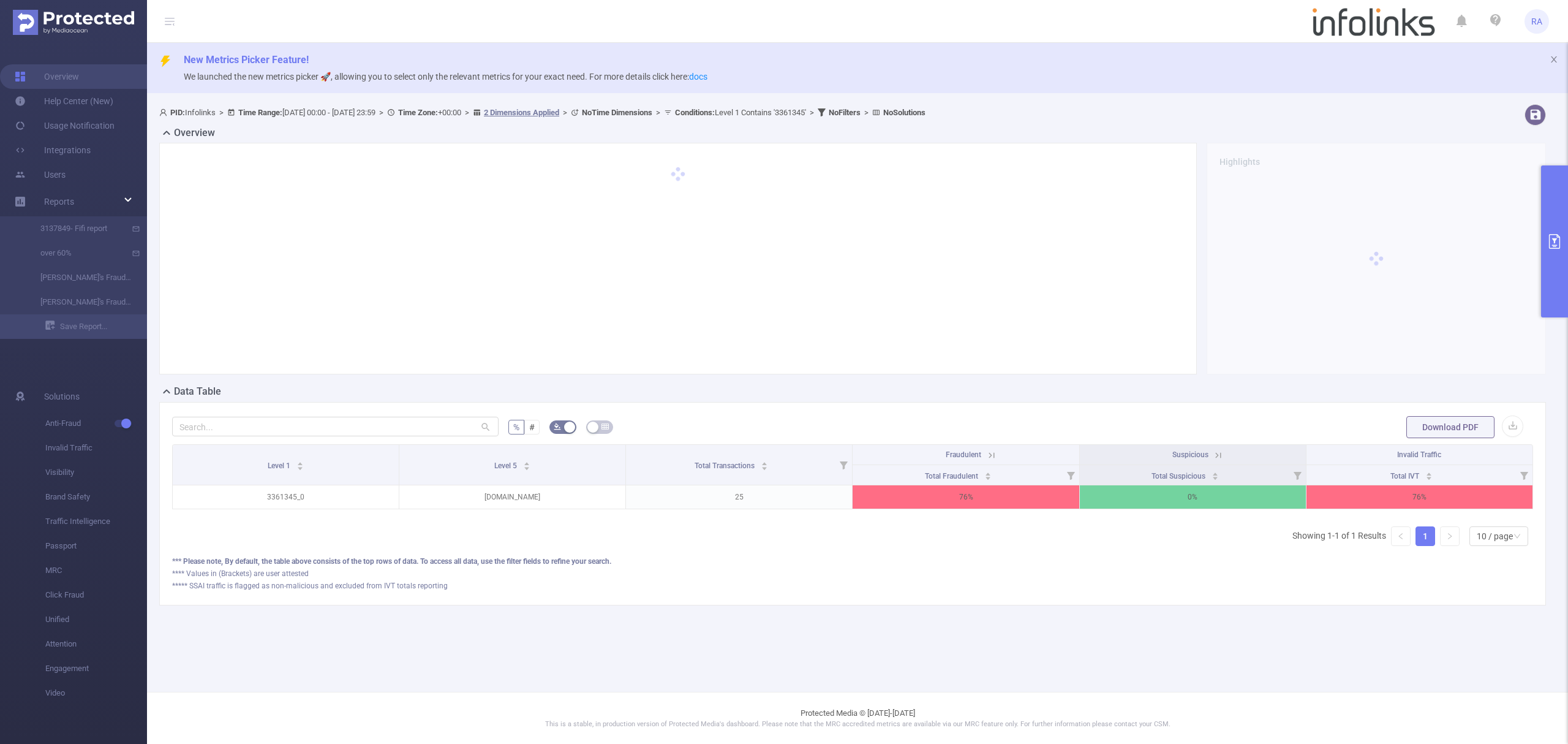
click at [1551, 254] on button "primary" at bounding box center [1554, 241] width 27 height 152
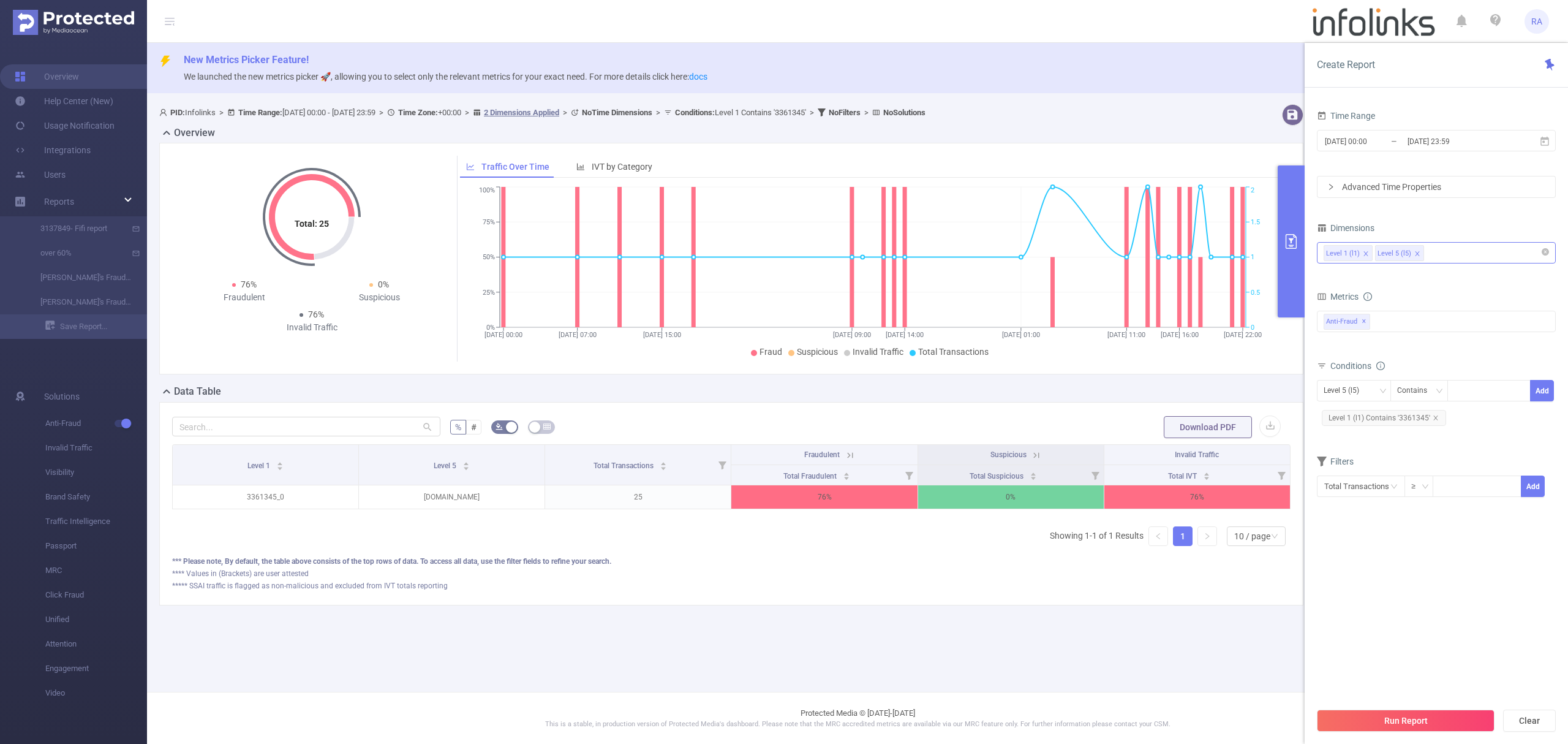
click at [1488, 251] on div "Level 1 (l1) Level 5 (l5)" at bounding box center [1436, 253] width 226 height 20
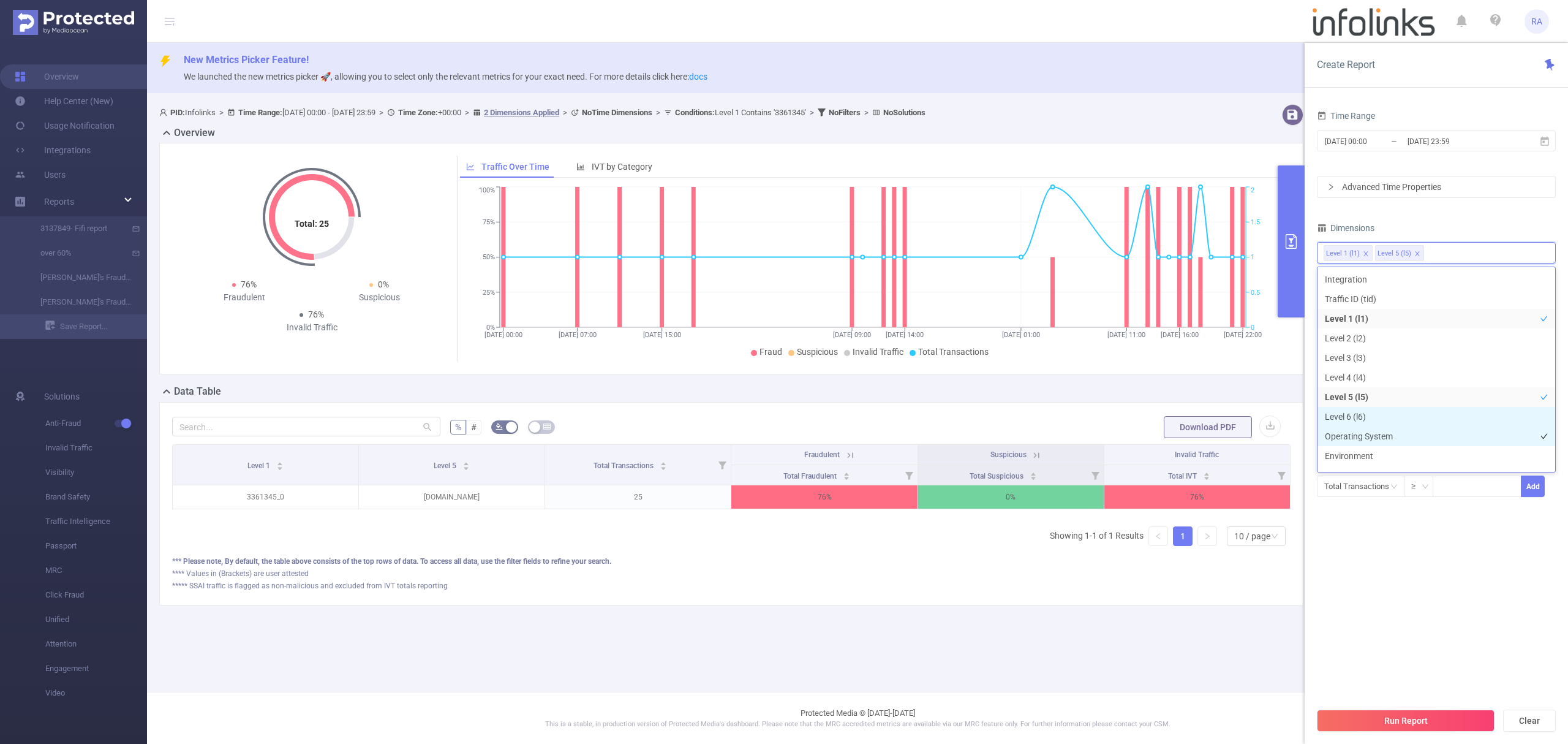
click at [1374, 432] on li "Operating System" at bounding box center [1436, 436] width 237 height 20
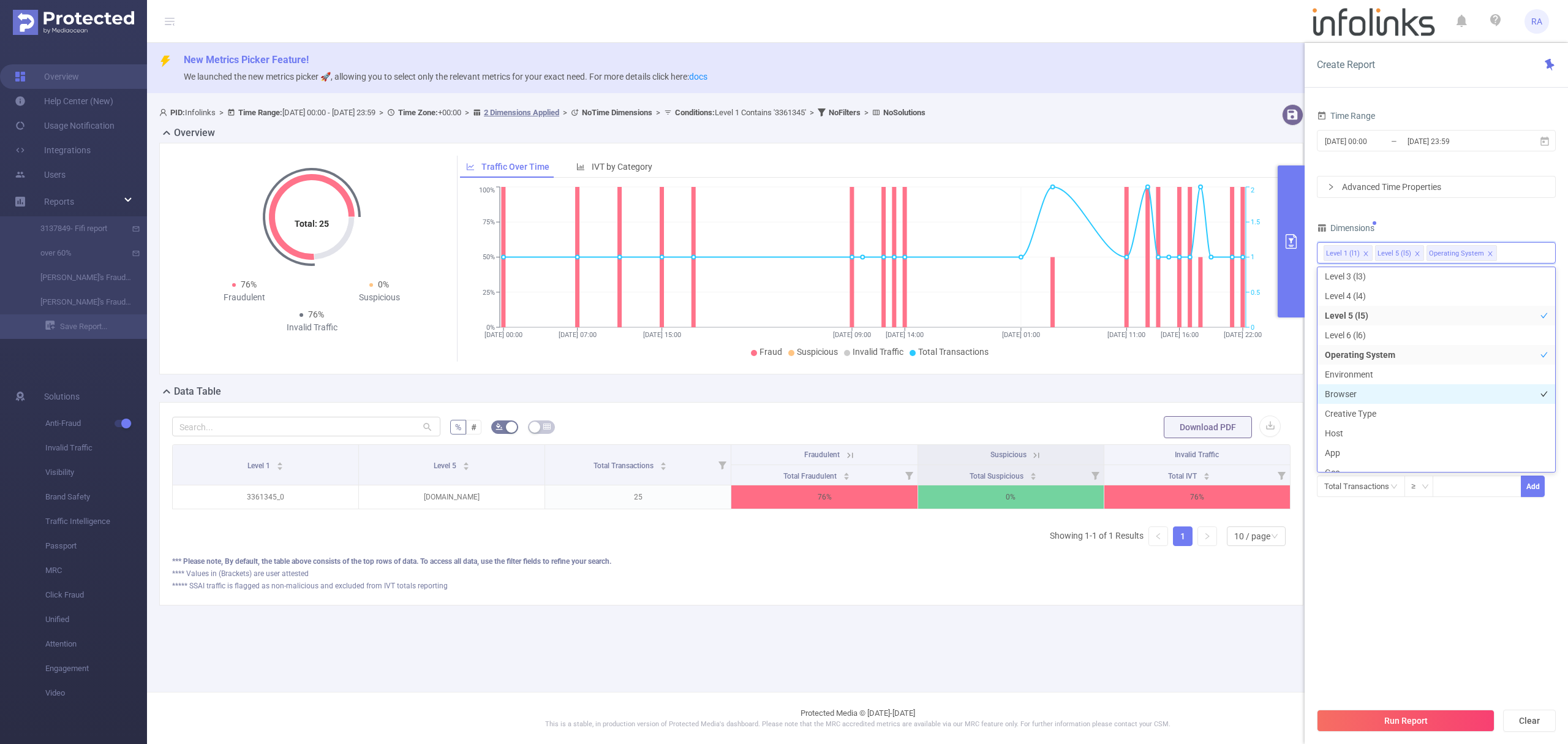
click at [1367, 389] on li "Browser" at bounding box center [1436, 394] width 237 height 20
click at [1391, 714] on button "Run Report" at bounding box center [1406, 721] width 178 height 22
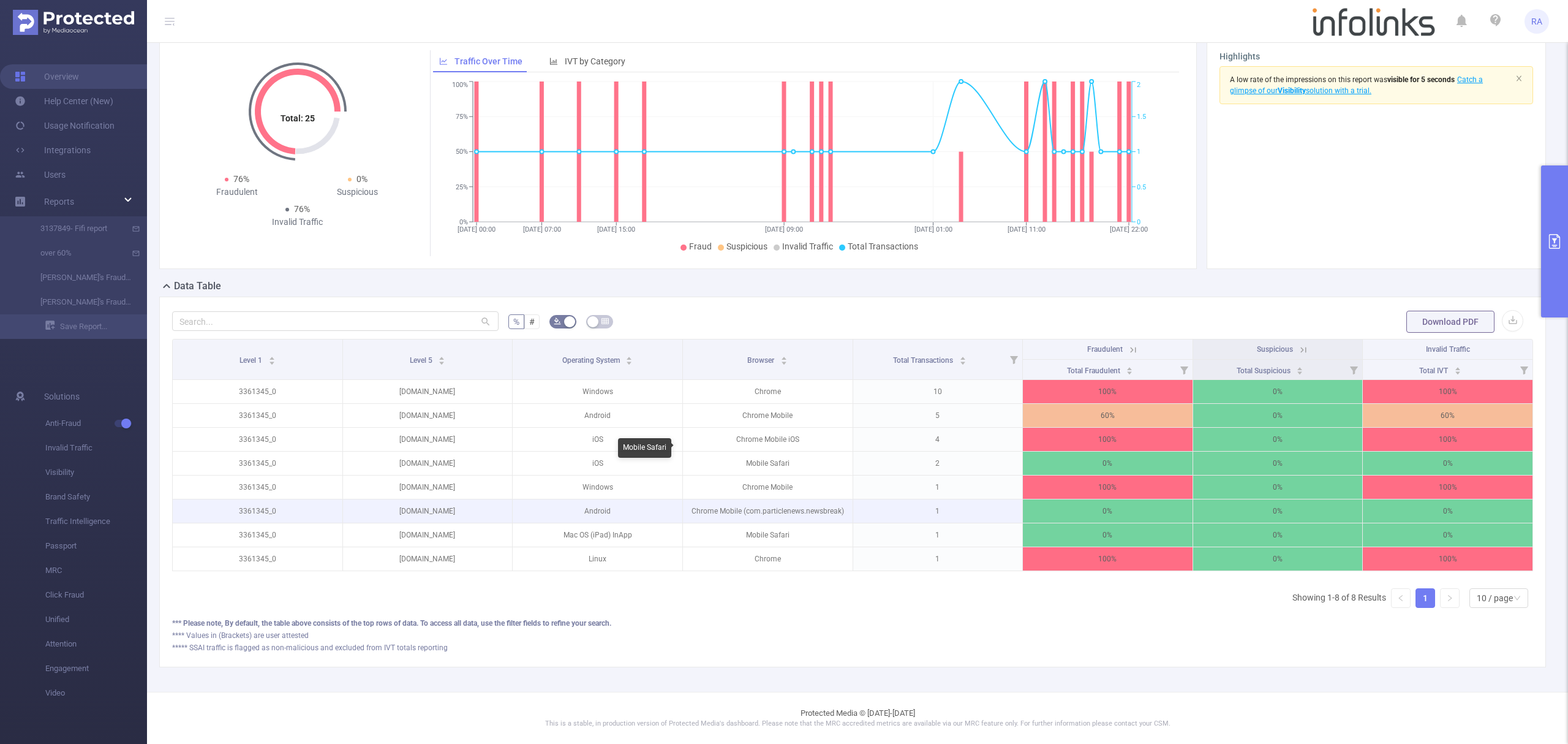
scroll to position [121, 0]
click at [694, 632] on div "**** Values in (Brackets) are user attested" at bounding box center [853, 635] width 1361 height 11
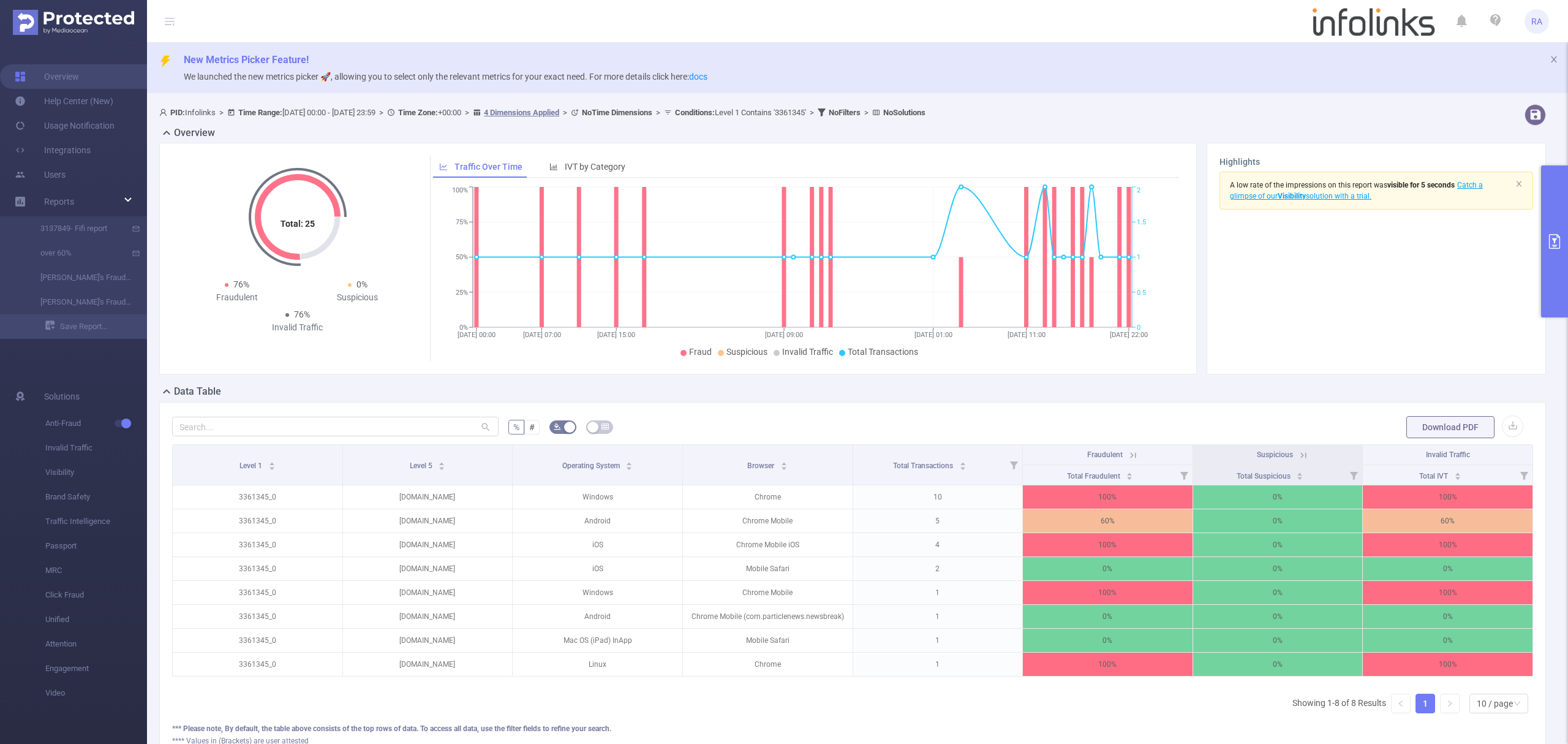
scroll to position [82, 0]
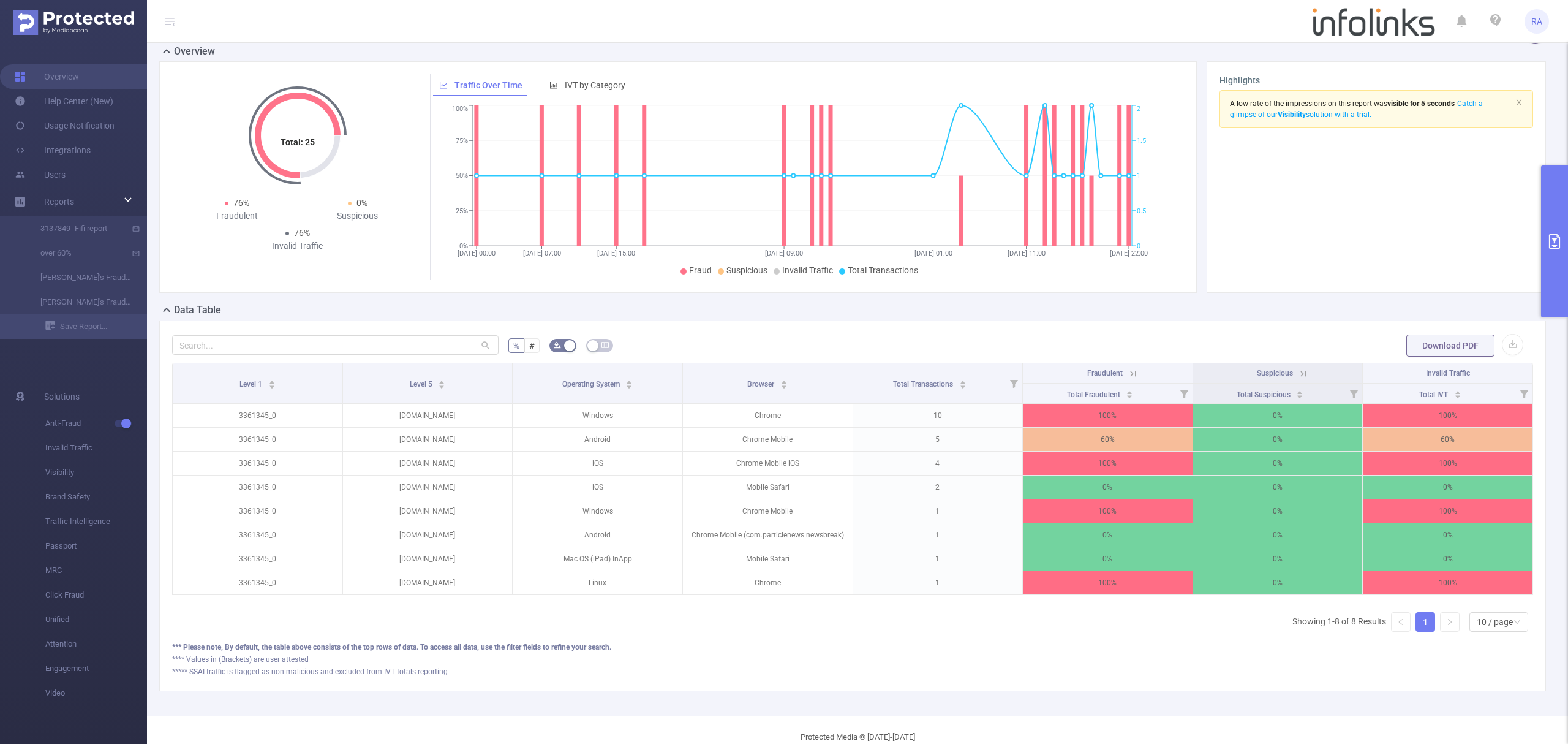
click at [1556, 287] on button "primary" at bounding box center [1554, 241] width 27 height 152
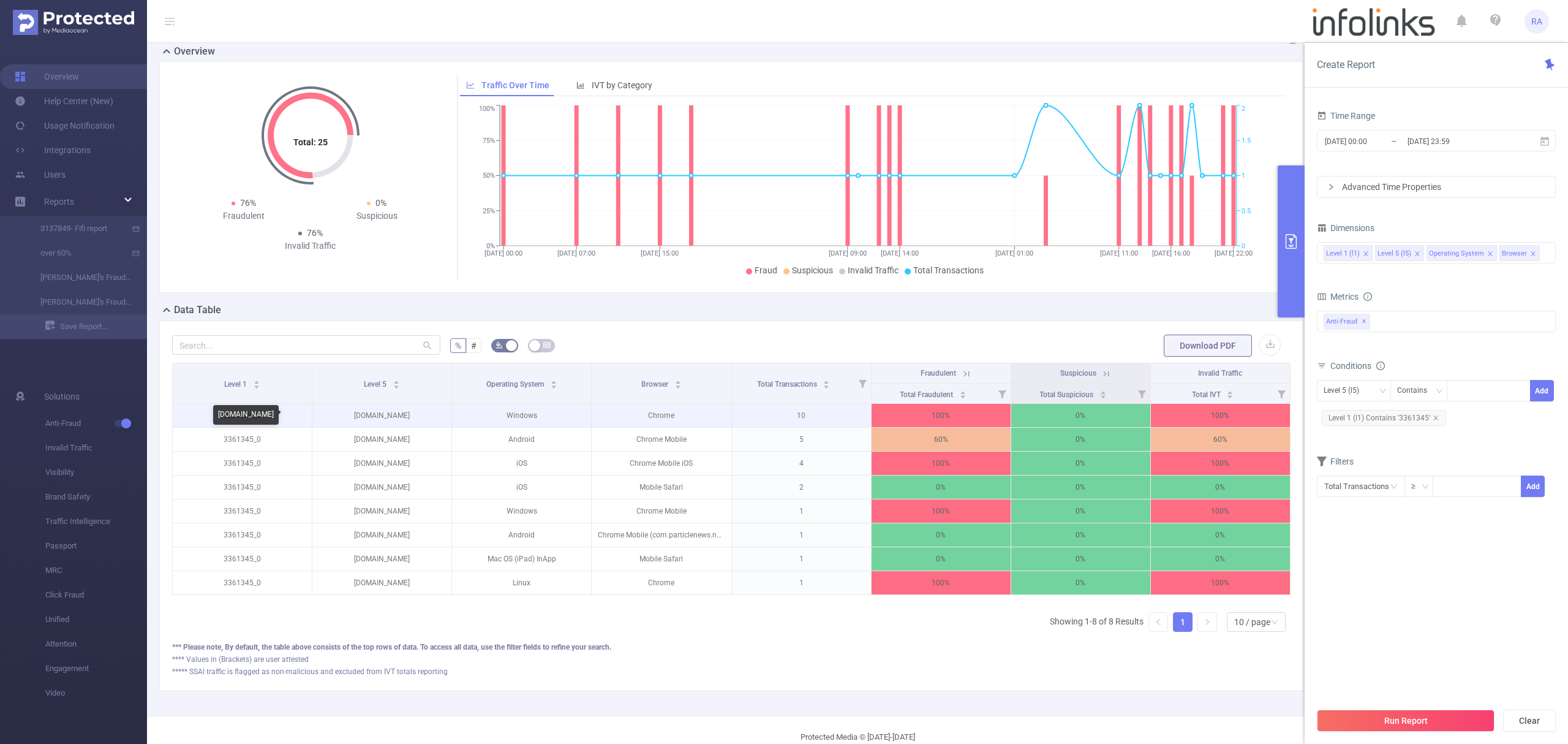
drag, startPoint x: 419, startPoint y: 417, endPoint x: 333, endPoint y: 417, distance: 86.0
click at [333, 417] on p "urbanhollywood411.com" at bounding box center [381, 415] width 139 height 23
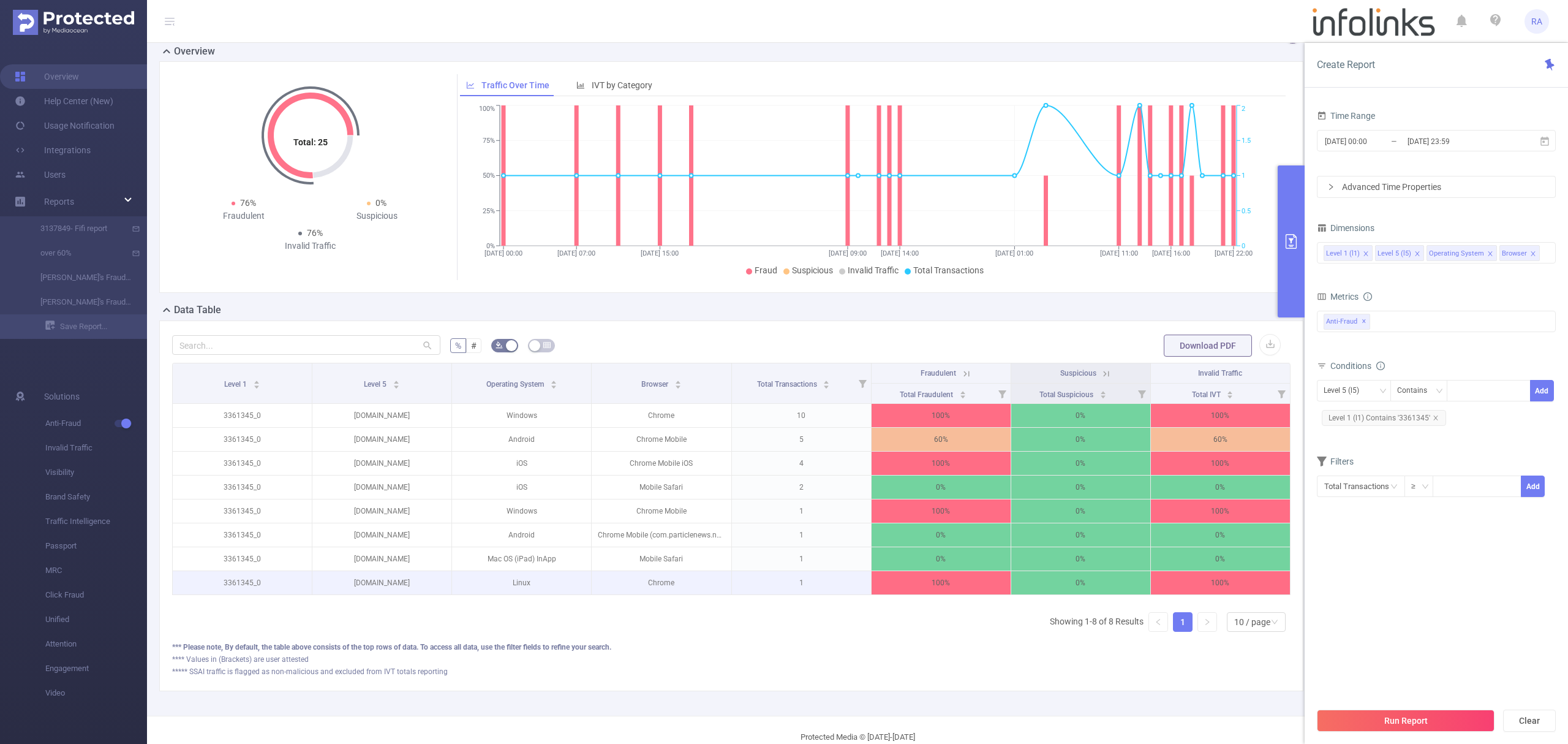
copy p "urbanhollywood411.com"
click at [1488, 254] on icon "icon: close" at bounding box center [1490, 253] width 5 height 5
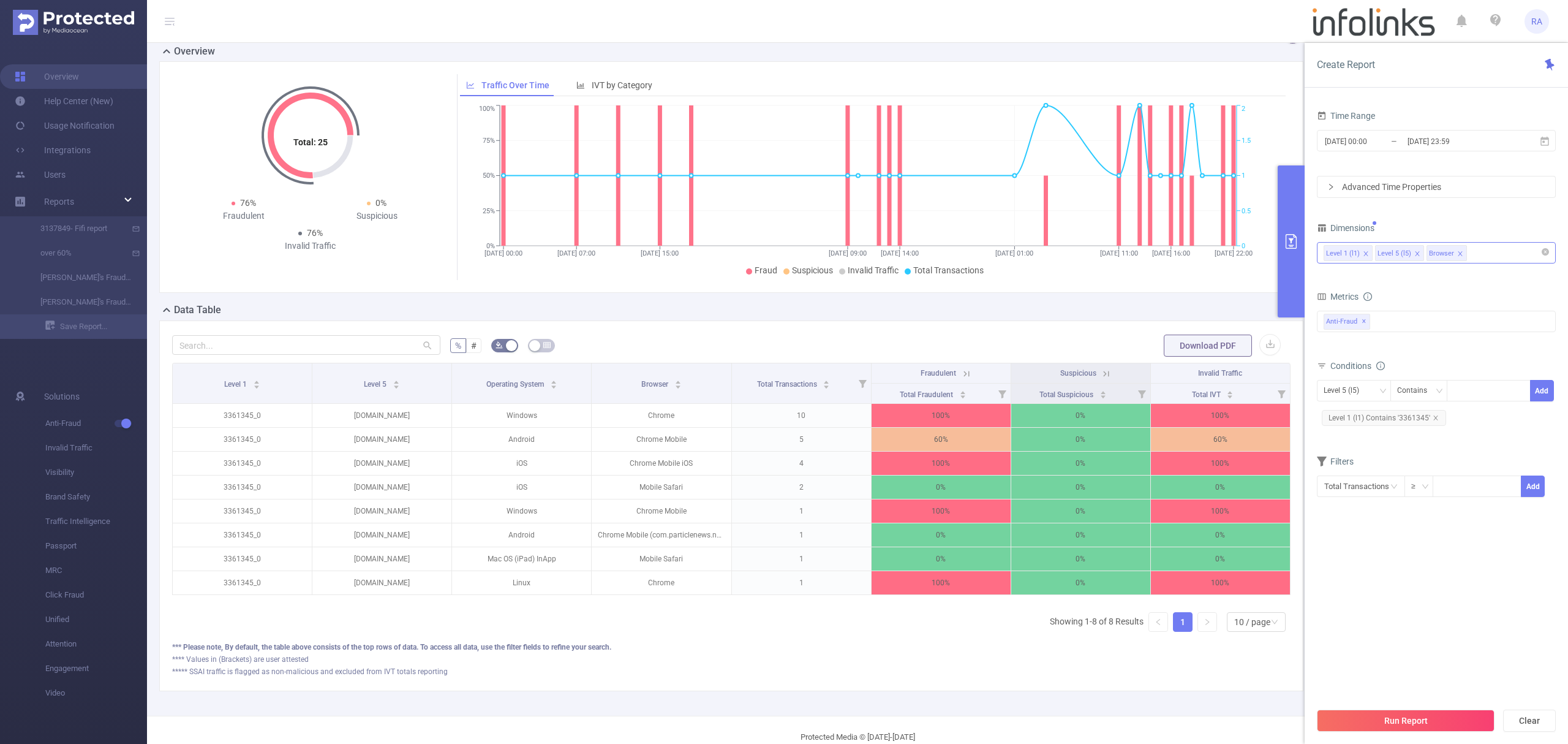
click at [1459, 254] on icon "icon: close" at bounding box center [1460, 253] width 5 height 5
click at [1394, 717] on button "Run Report" at bounding box center [1406, 721] width 178 height 22
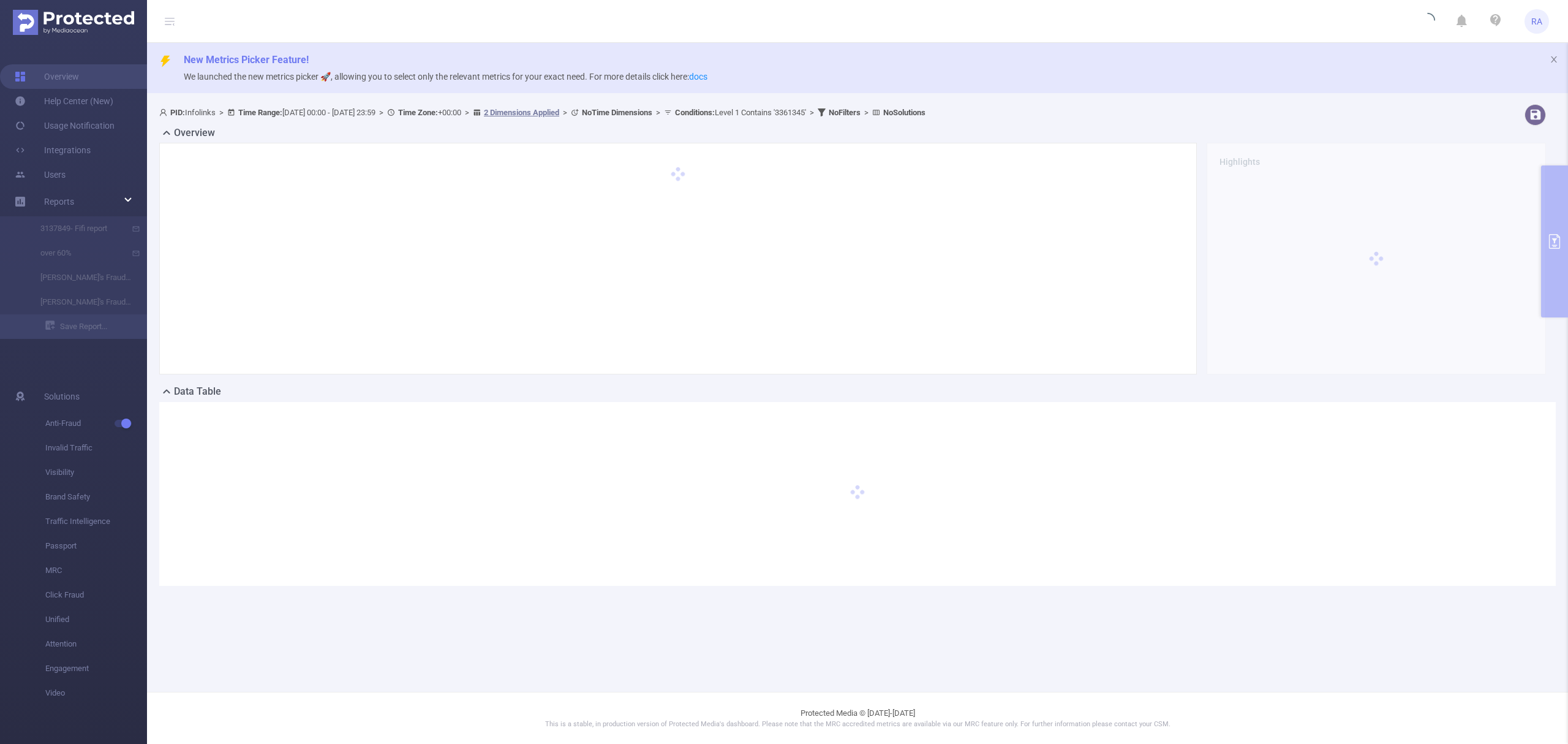
scroll to position [0, 0]
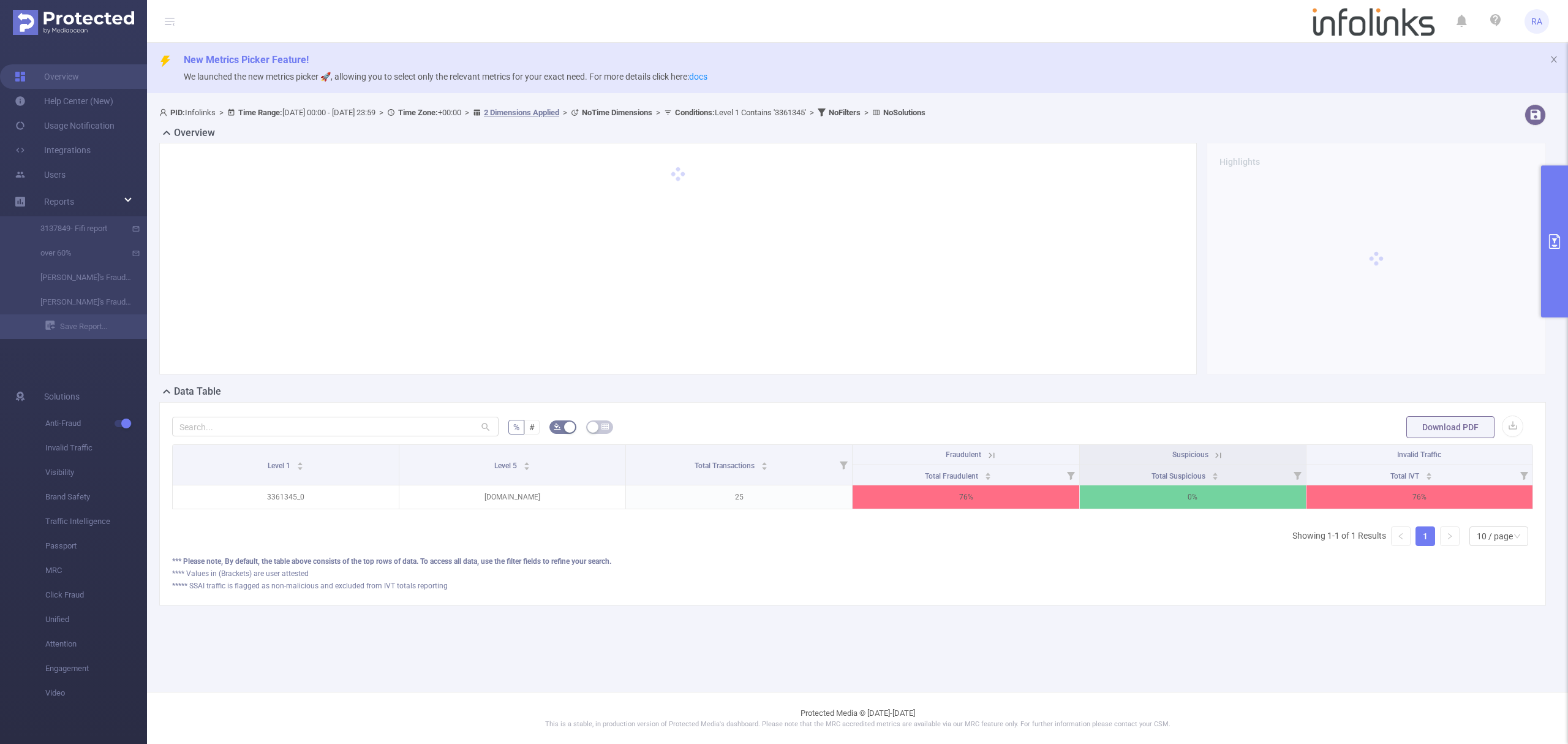
click at [1561, 231] on button "primary" at bounding box center [1554, 241] width 27 height 152
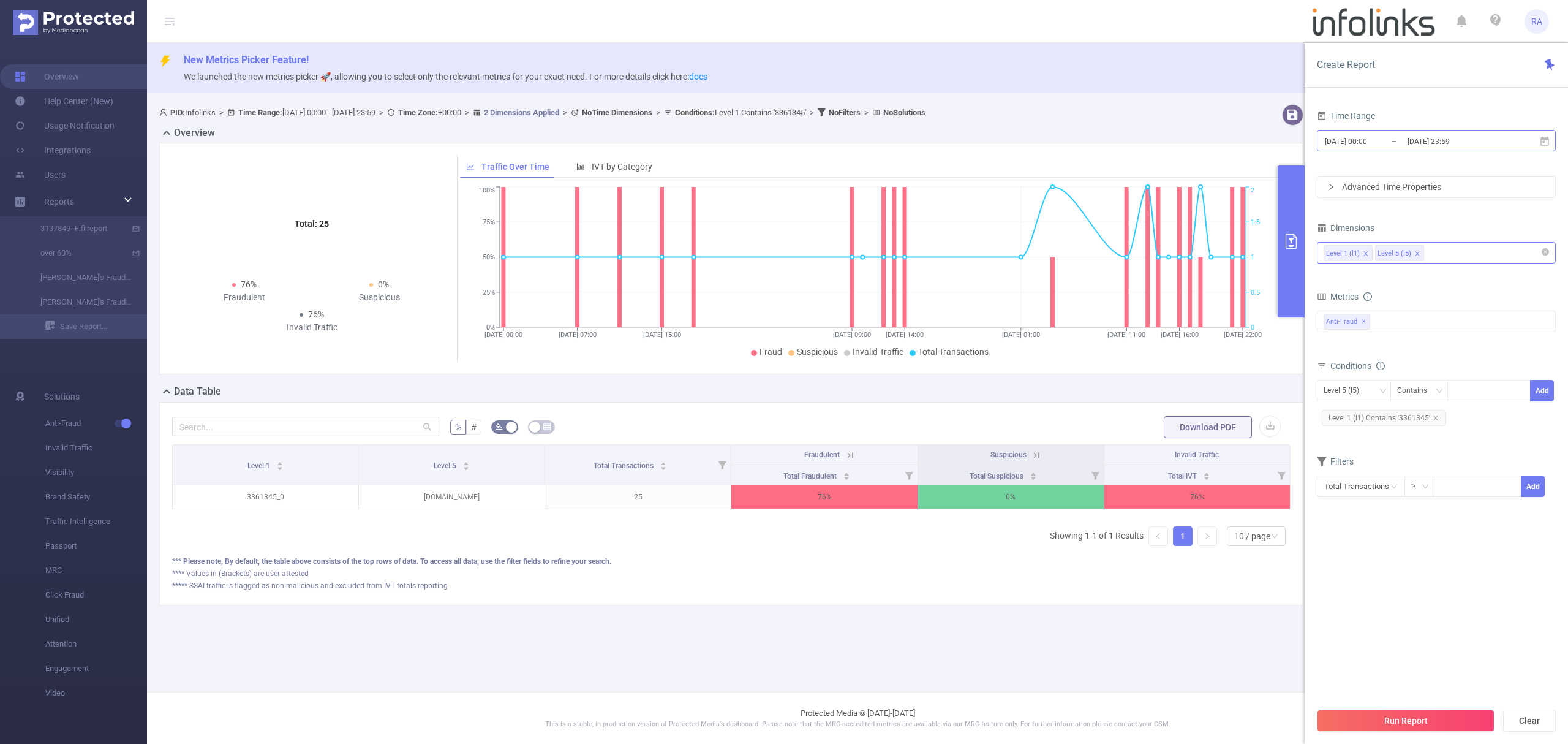
click at [1387, 147] on input "2025-08-08 00:00" at bounding box center [1373, 141] width 99 height 16
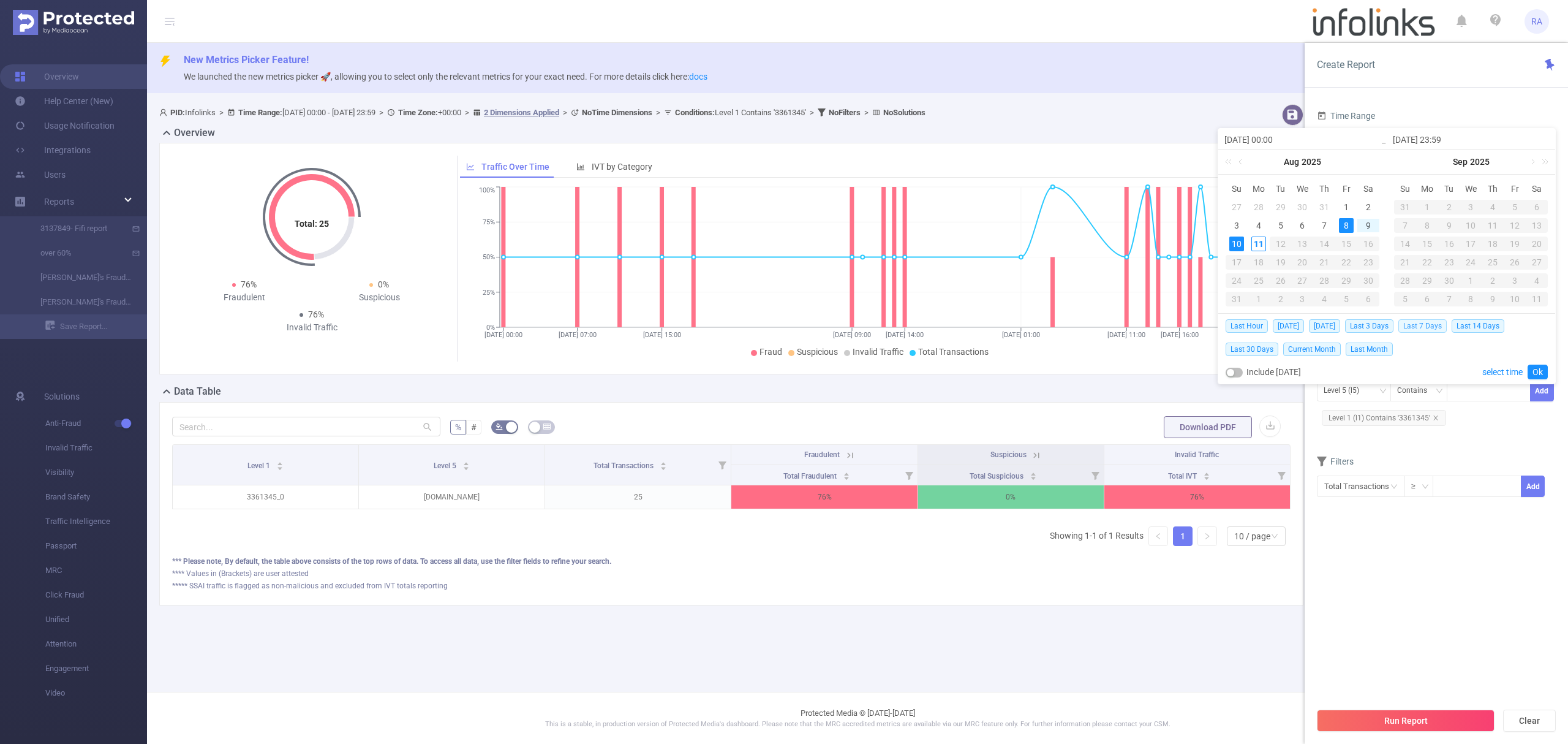
click at [1425, 326] on span "Last 7 Days" at bounding box center [1423, 326] width 49 height 13
type input "2025-08-04 00:00"
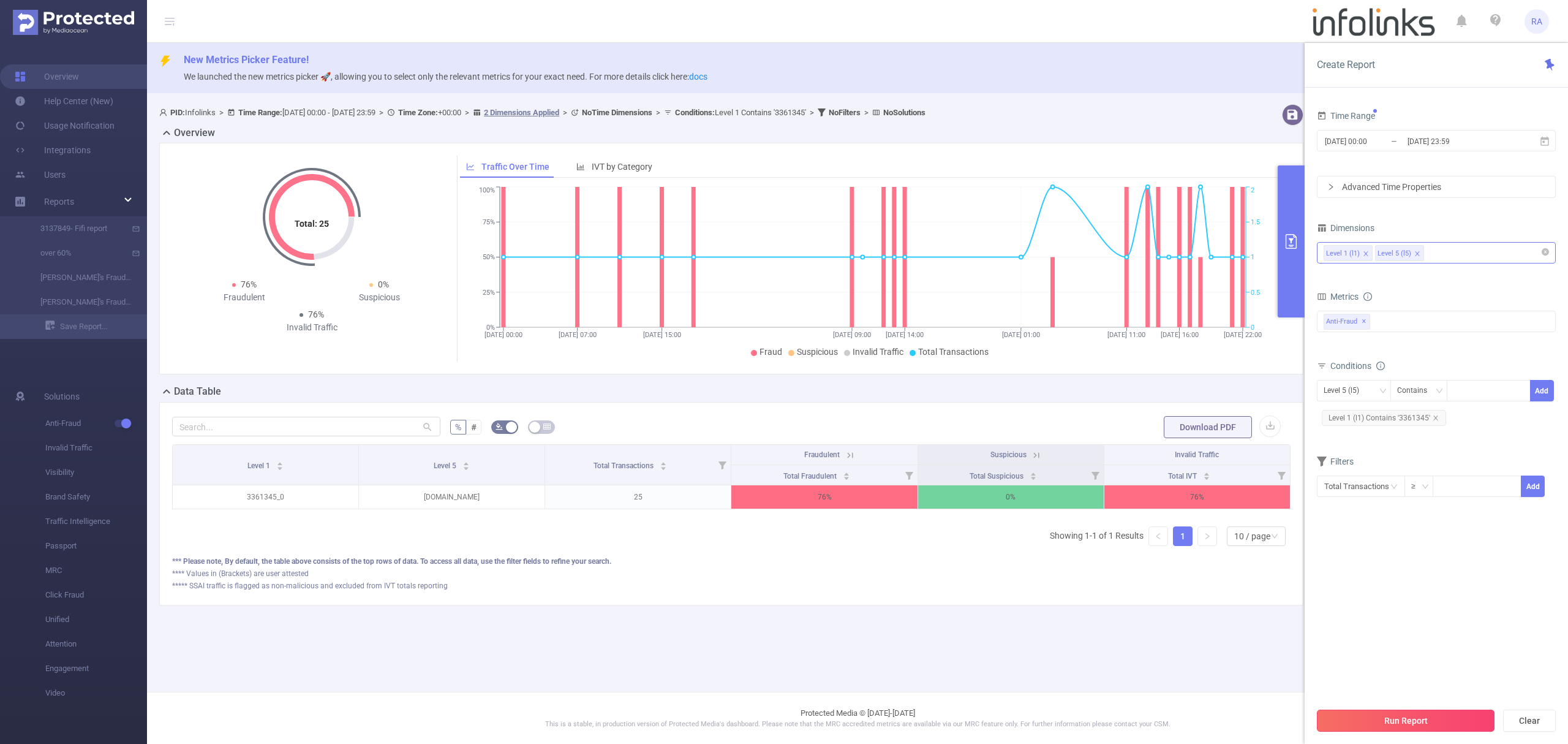
click at [1364, 728] on button "Run Report" at bounding box center [1406, 721] width 178 height 22
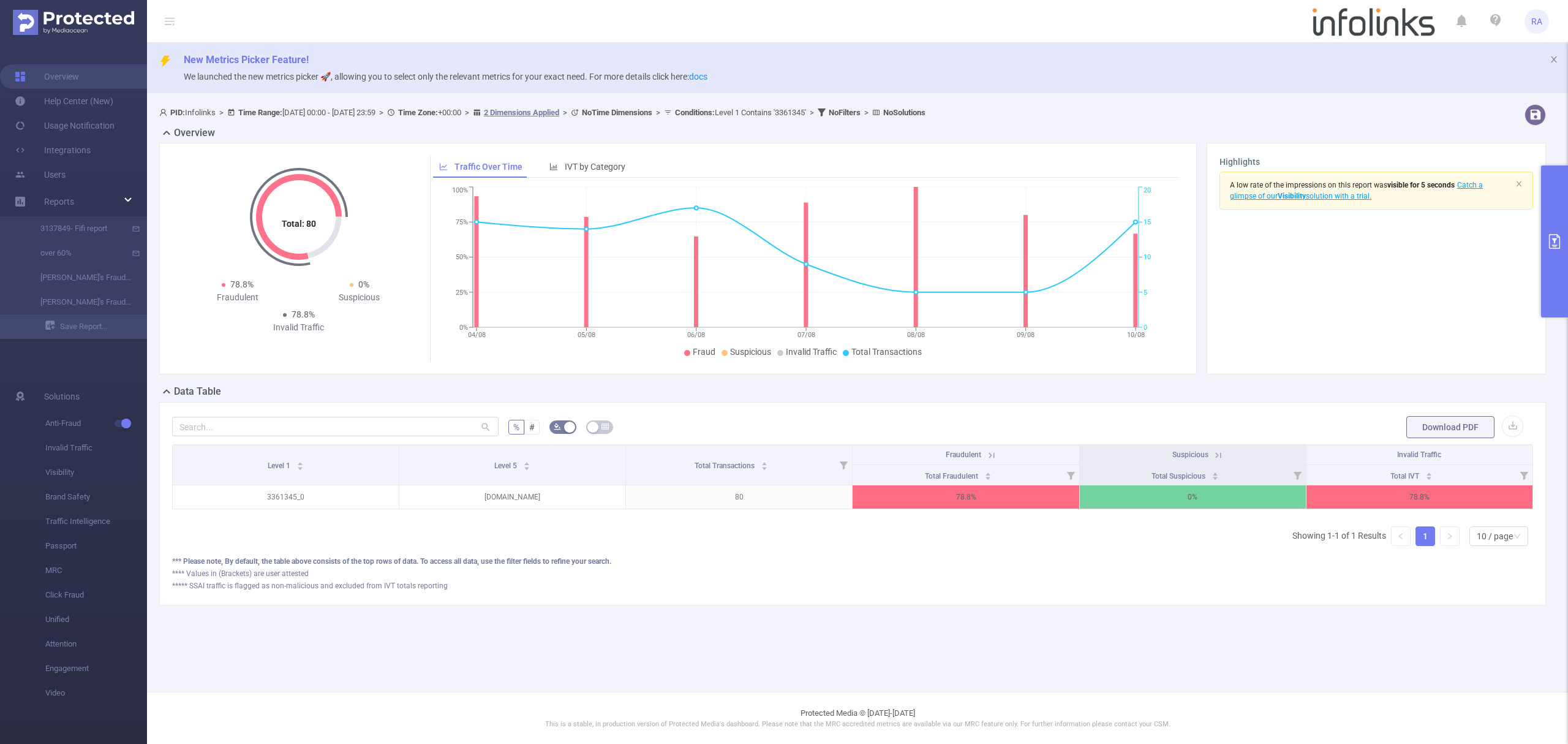
drag, startPoint x: 807, startPoint y: 652, endPoint x: 807, endPoint y: 641, distance: 11.0
click at [807, 649] on main "New Metrics Picker Feature! We launched the new metrics picker 🚀, allowing you …" at bounding box center [857, 346] width 1421 height 692
click at [984, 455] on icon at bounding box center [989, 455] width 14 height 12
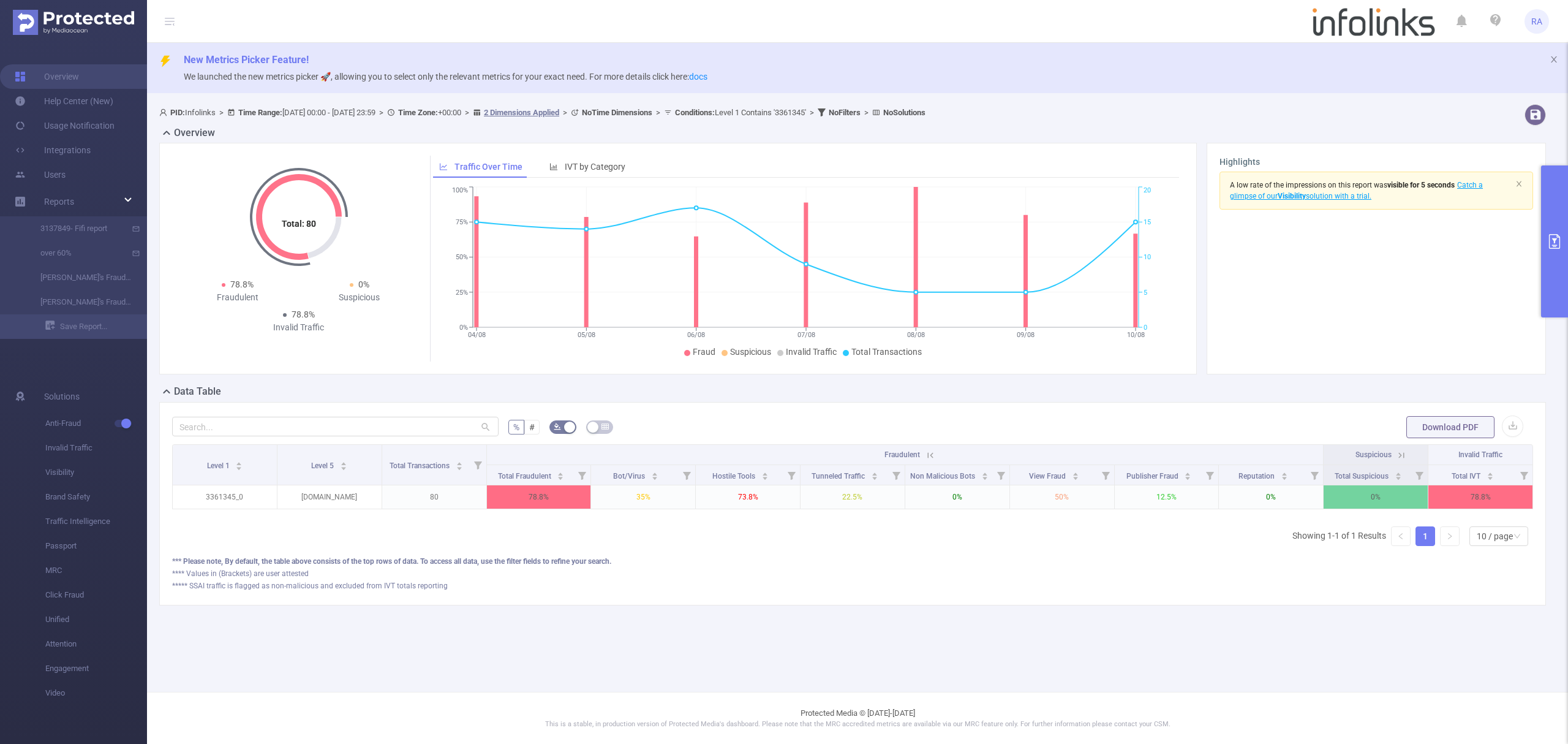
click at [928, 457] on icon at bounding box center [930, 455] width 11 height 11
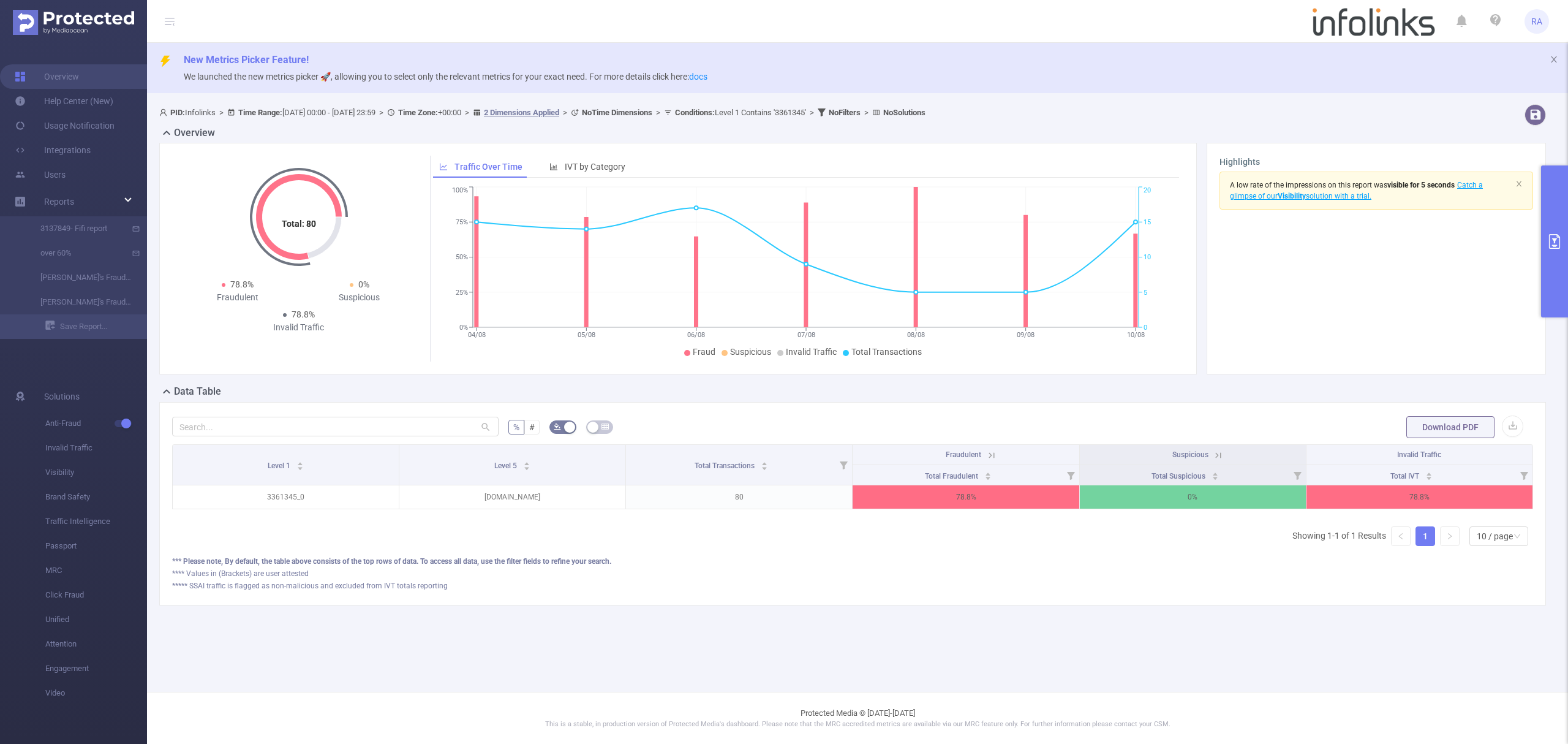
click at [1566, 253] on button "primary" at bounding box center [1554, 241] width 27 height 152
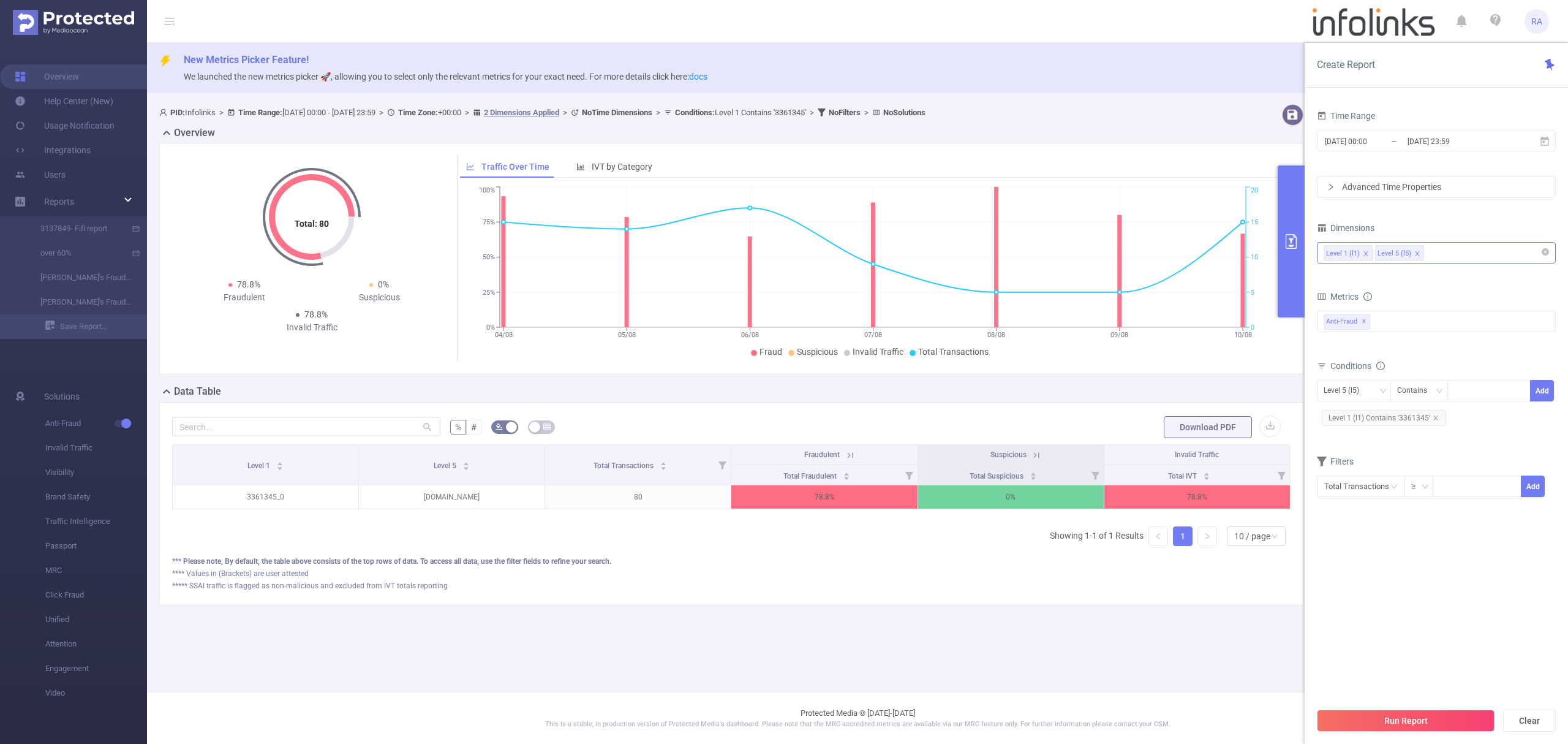
click at [1465, 255] on div "Level 1 (l1) Level 5 (l5)" at bounding box center [1436, 253] width 226 height 20
click at [1364, 389] on li "Operating System" at bounding box center [1436, 395] width 237 height 20
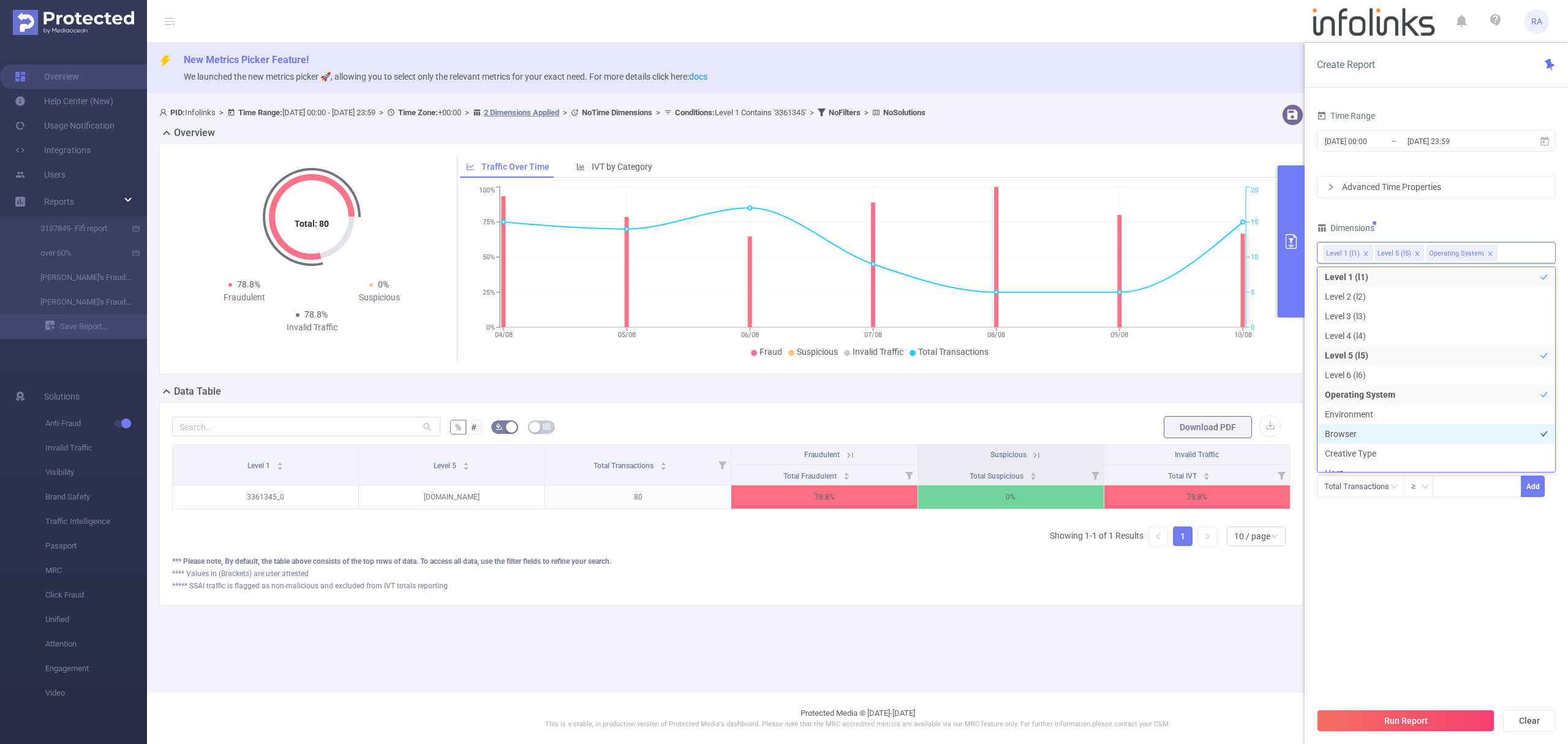
click at [1348, 430] on li "Browser" at bounding box center [1436, 434] width 237 height 20
click at [1374, 712] on button "Run Report" at bounding box center [1406, 721] width 178 height 22
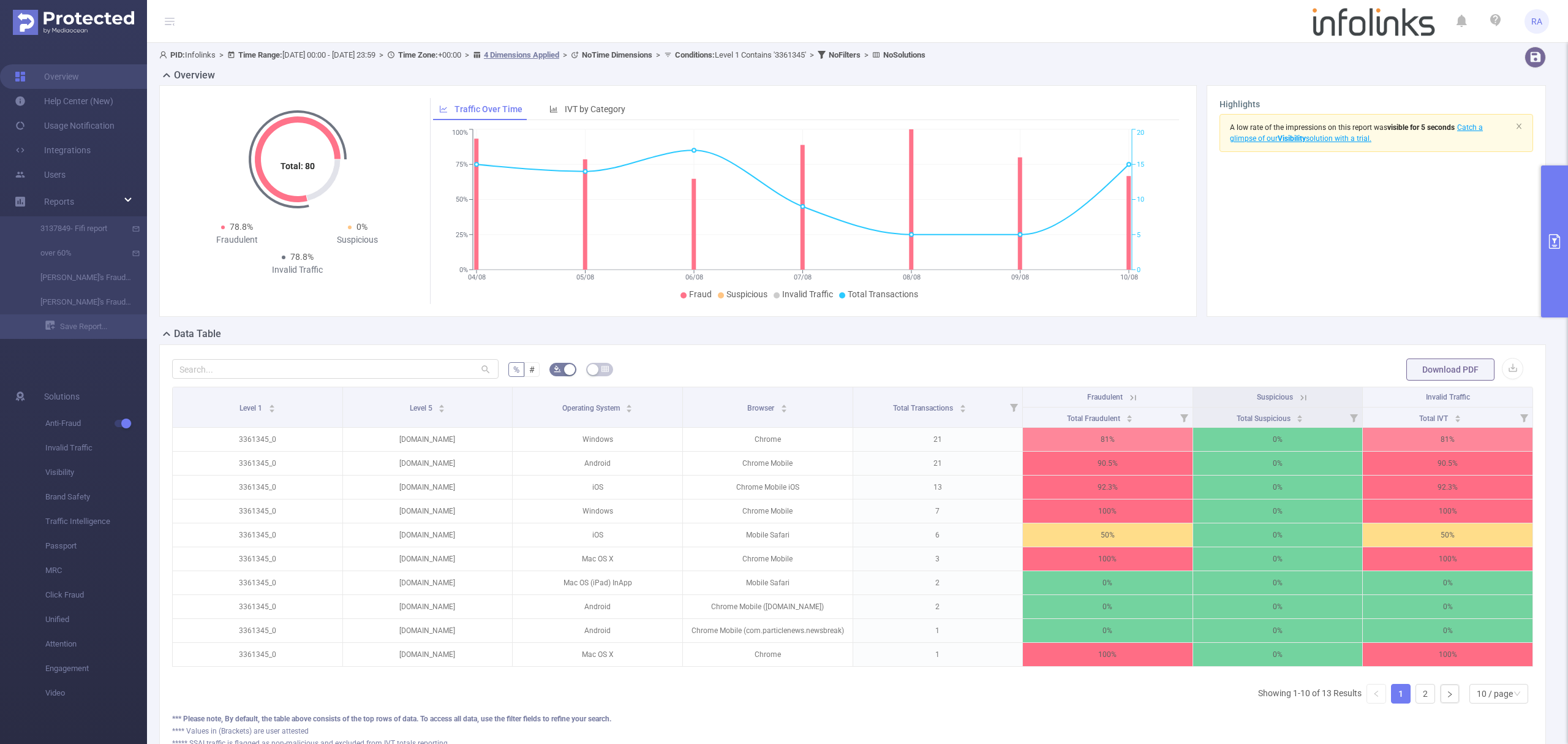
scroll to position [78, 0]
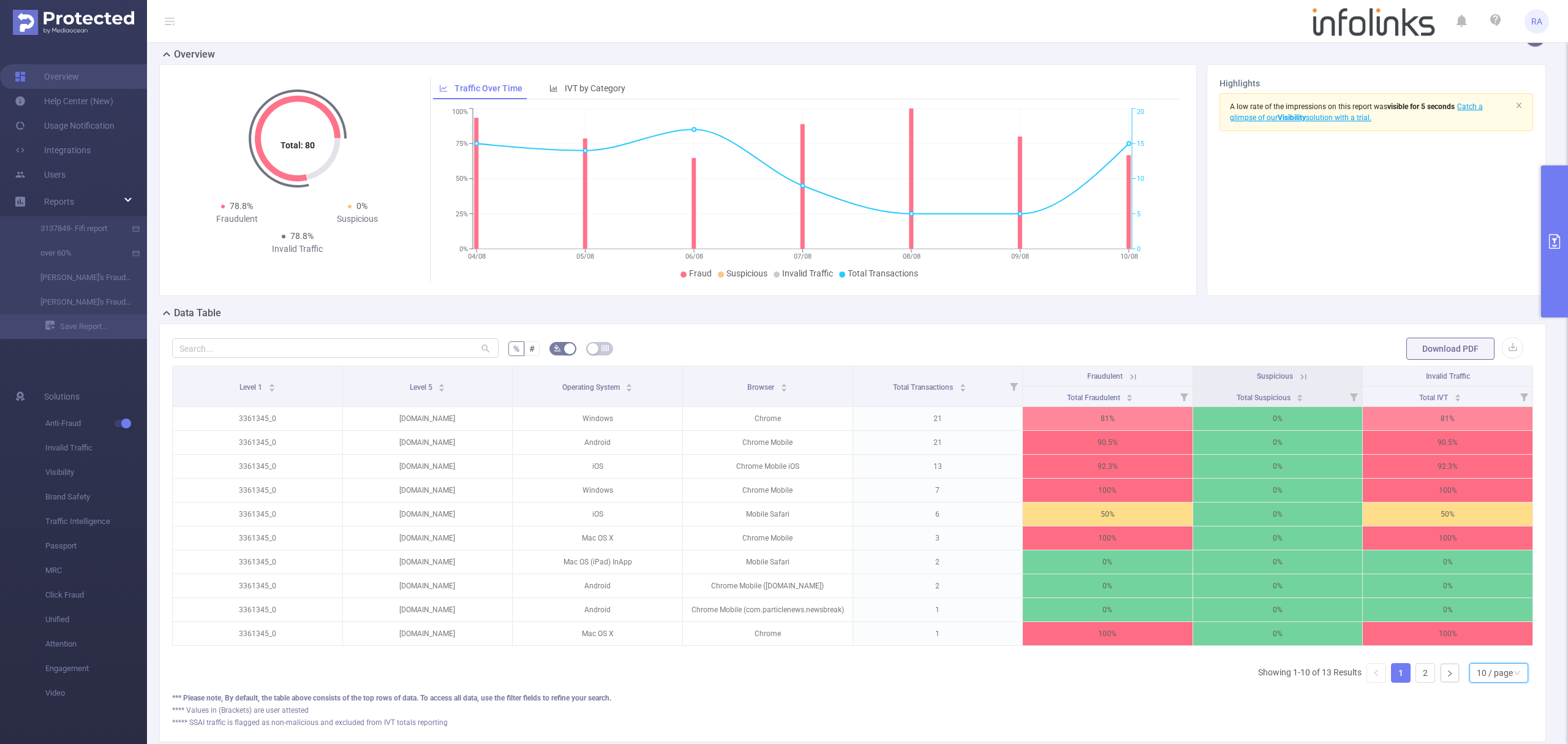
click at [1479, 682] on div "10 / page" at bounding box center [1494, 673] width 36 height 18
click at [1479, 649] on li "40 / page" at bounding box center [1485, 646] width 59 height 20
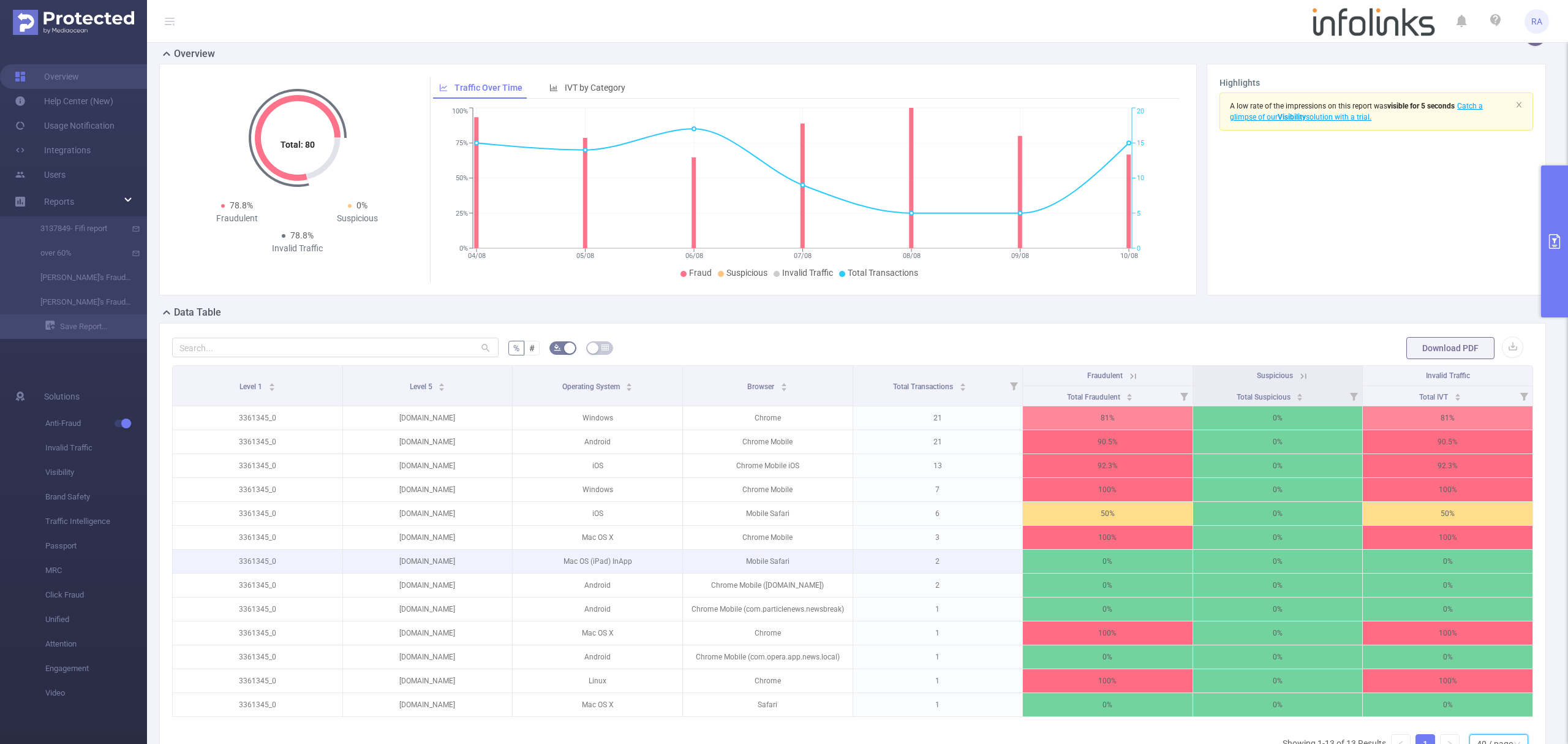
scroll to position [77, 0]
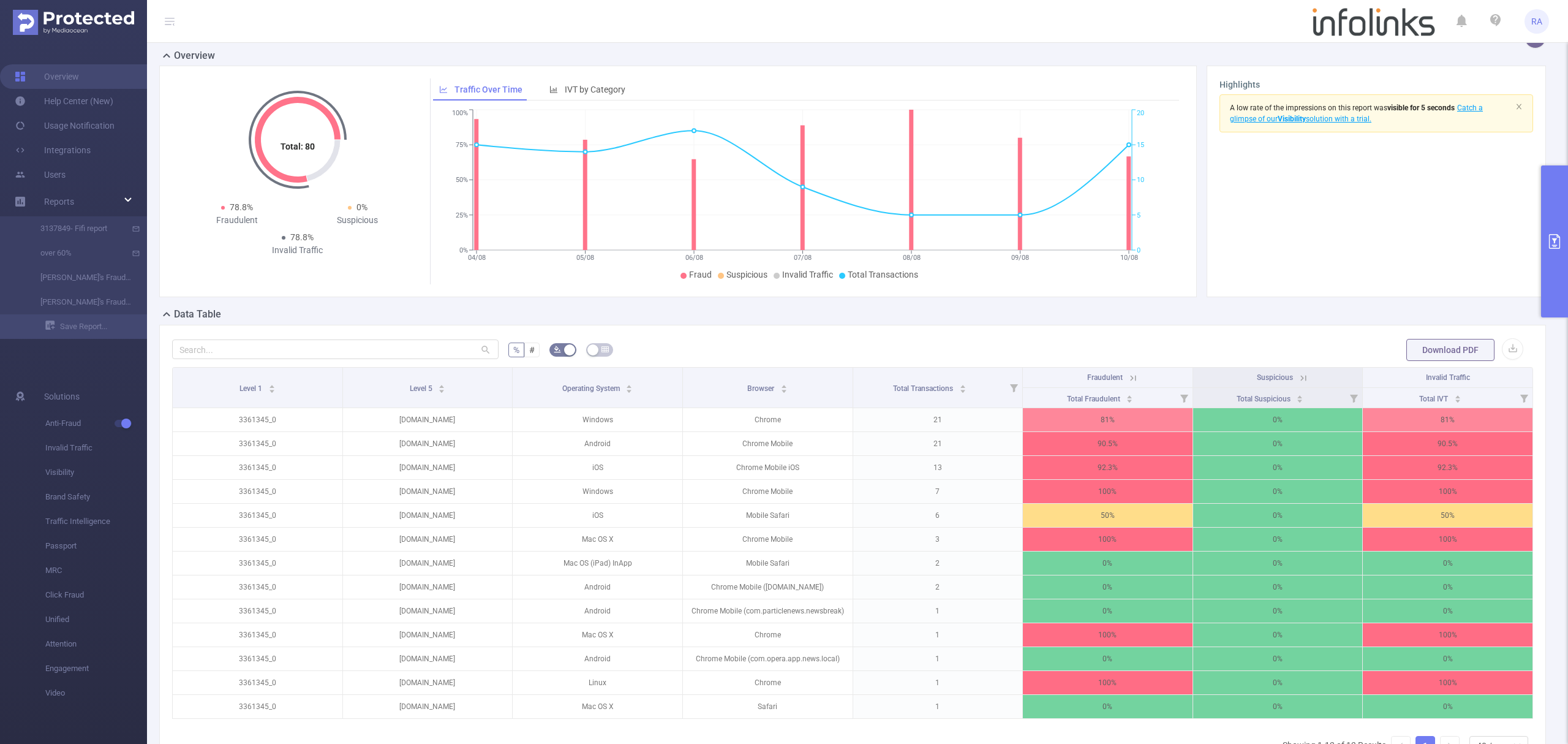
click at [1567, 254] on button "primary" at bounding box center [1554, 241] width 27 height 152
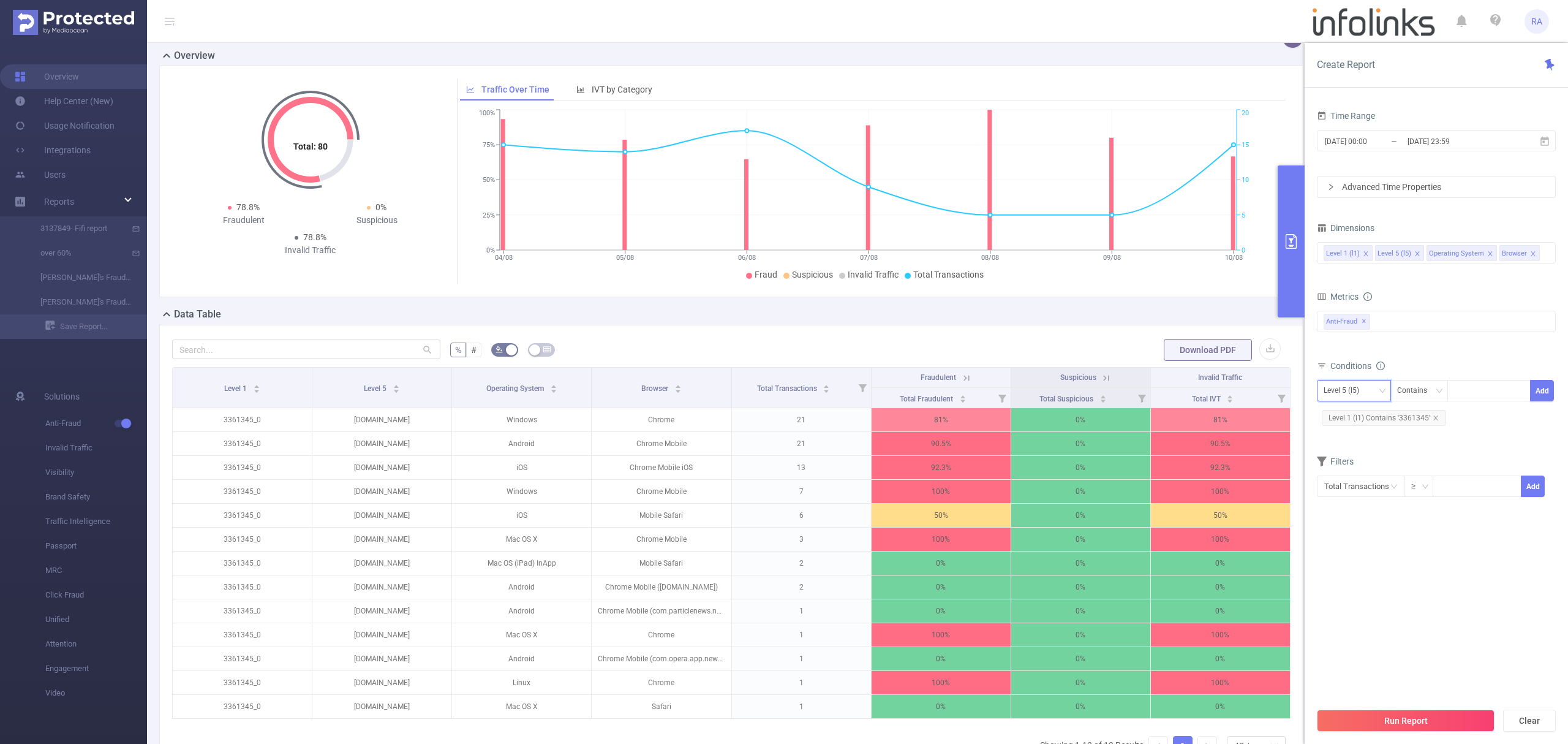
click at [1353, 389] on div "Level 5 (l5)" at bounding box center [1345, 390] width 44 height 20
drag, startPoint x: 1341, startPoint y: 420, endPoint x: 1398, endPoint y: 434, distance: 58.7
click at [1341, 420] on li "Level 1 (l1)" at bounding box center [1358, 417] width 83 height 20
click at [1434, 420] on icon "icon: close" at bounding box center [1435, 418] width 5 height 5
click at [1476, 395] on div at bounding box center [1488, 390] width 70 height 20
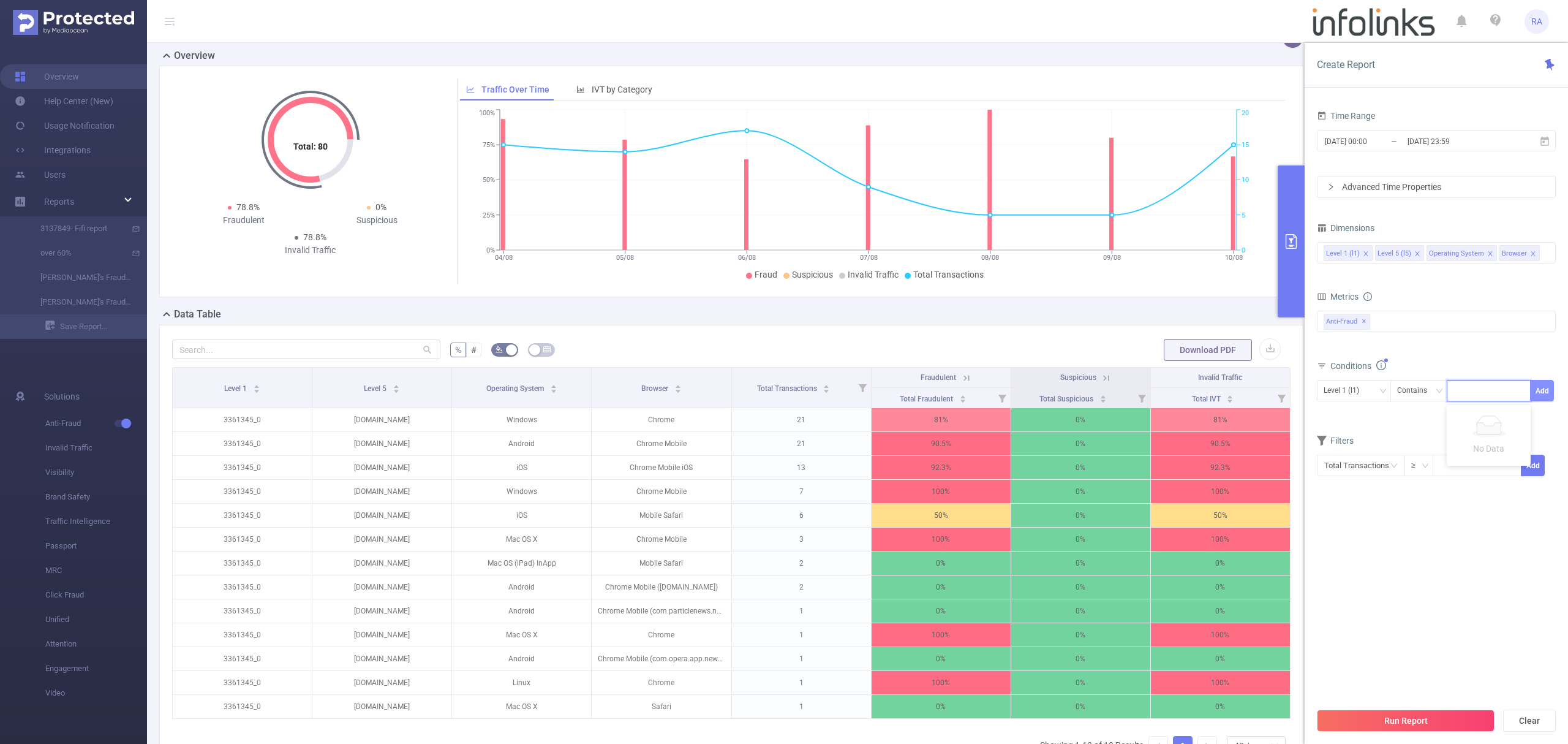
paste input "1923698"
type input "1923698"
click at [1536, 391] on button "Add" at bounding box center [1542, 391] width 24 height 22
click at [1397, 716] on button "Run Report" at bounding box center [1406, 721] width 178 height 22
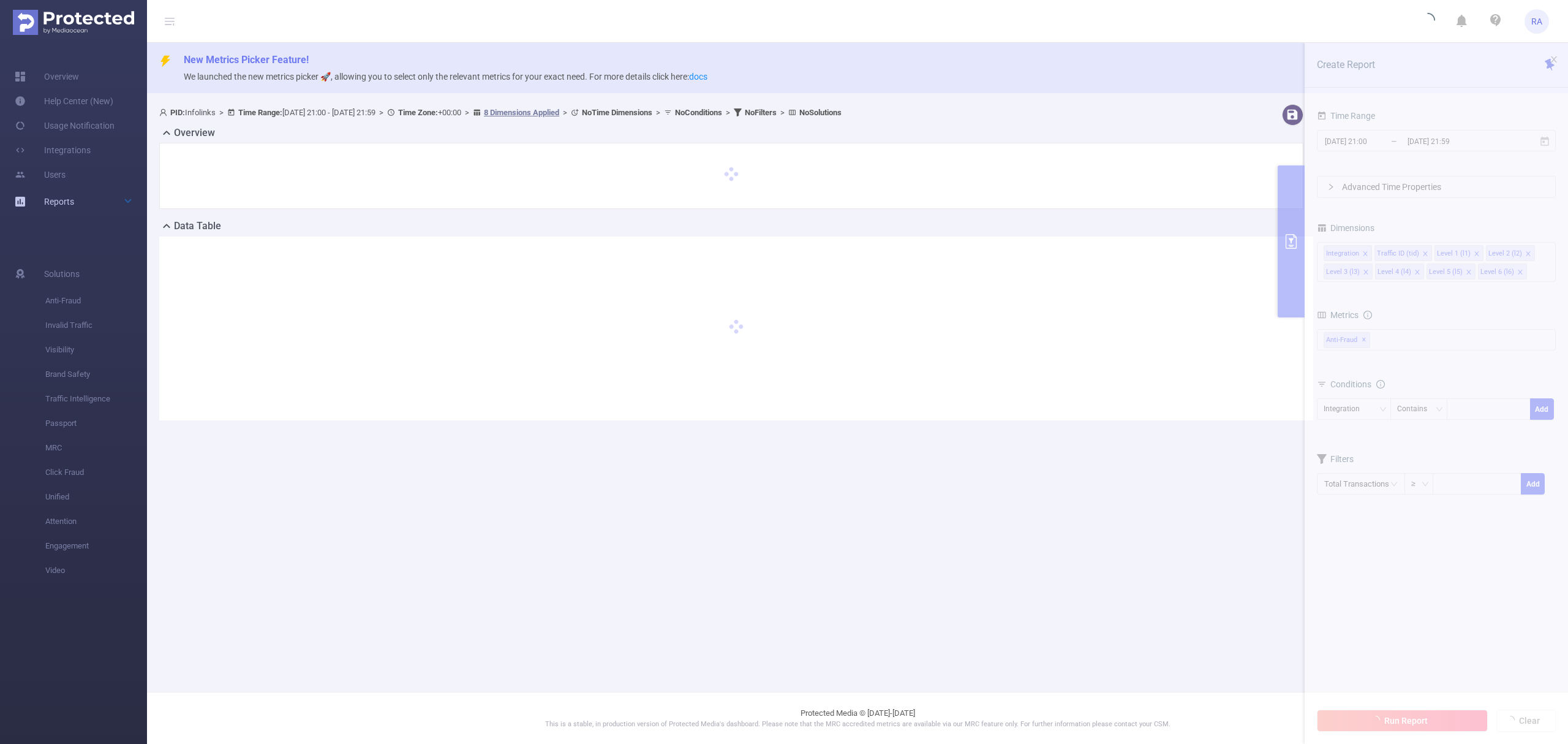
click at [54, 194] on link "Reports" at bounding box center [59, 201] width 30 height 24
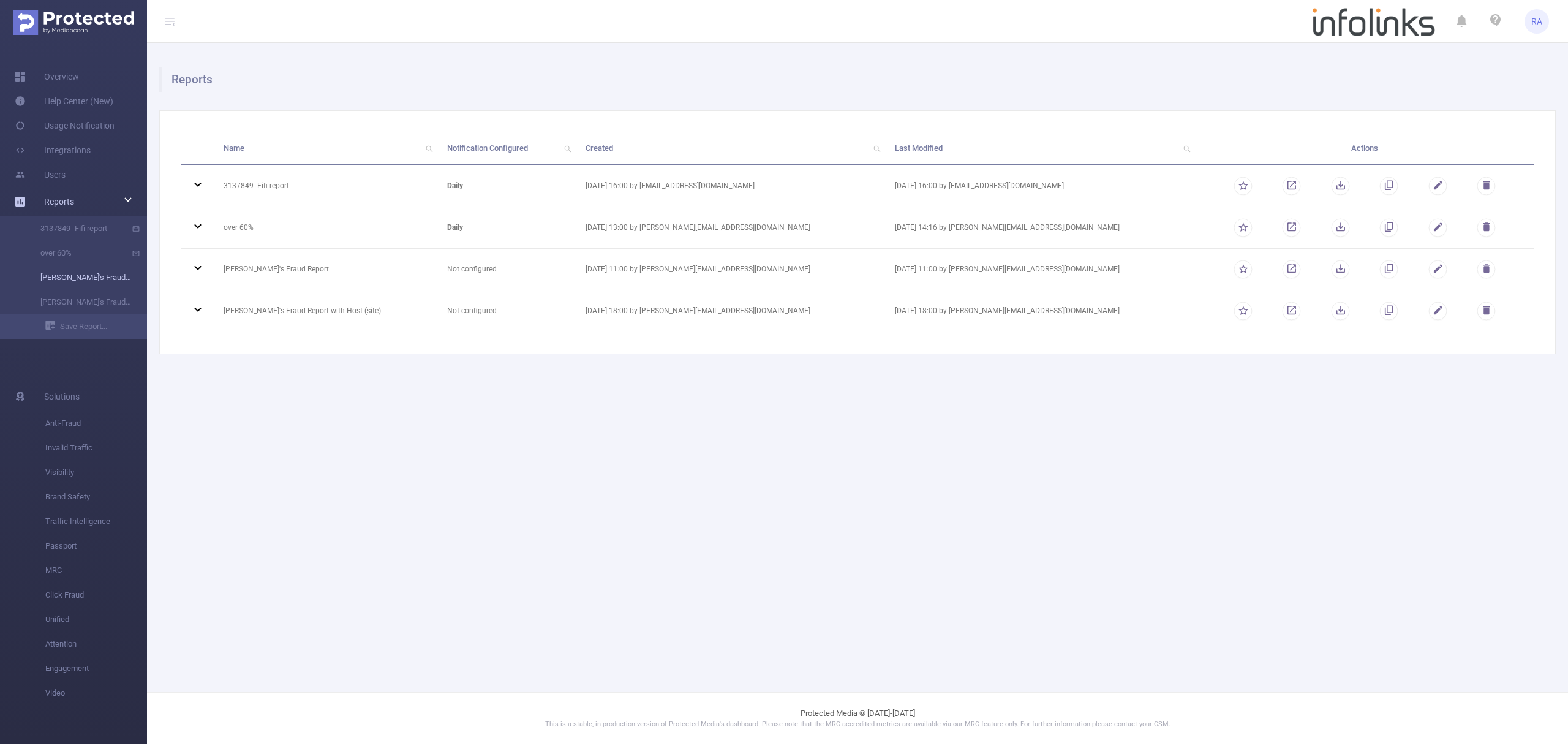
click at [108, 284] on link "[PERSON_NAME]'s Fraud Report" at bounding box center [78, 277] width 108 height 24
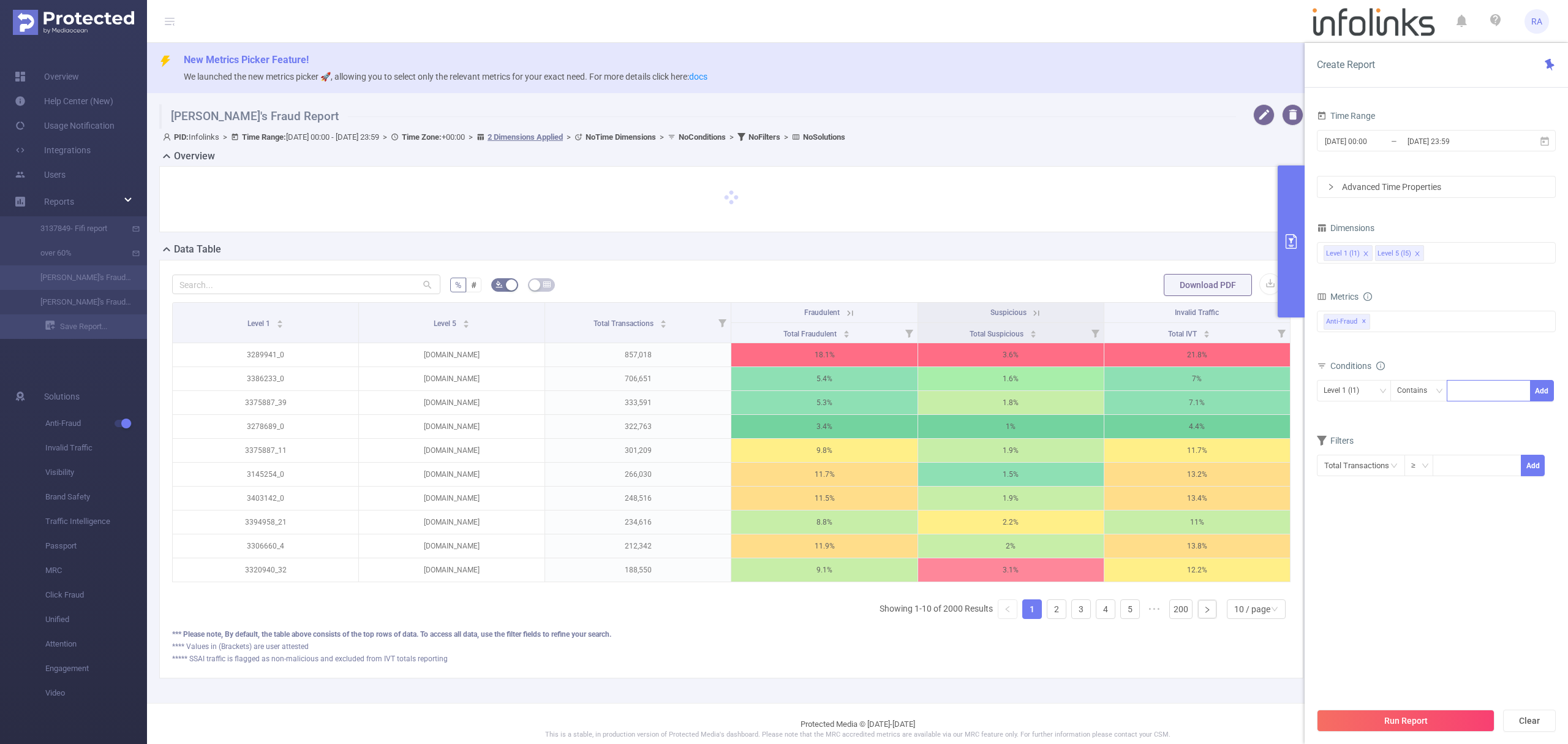
drag, startPoint x: 1453, startPoint y: 380, endPoint x: 1461, endPoint y: 395, distance: 17.0
click at [1454, 381] on div "Level 1 (l1) Contains Add" at bounding box center [1436, 395] width 239 height 35
click at [1467, 399] on div at bounding box center [1488, 390] width 70 height 20
paste input "3438456"
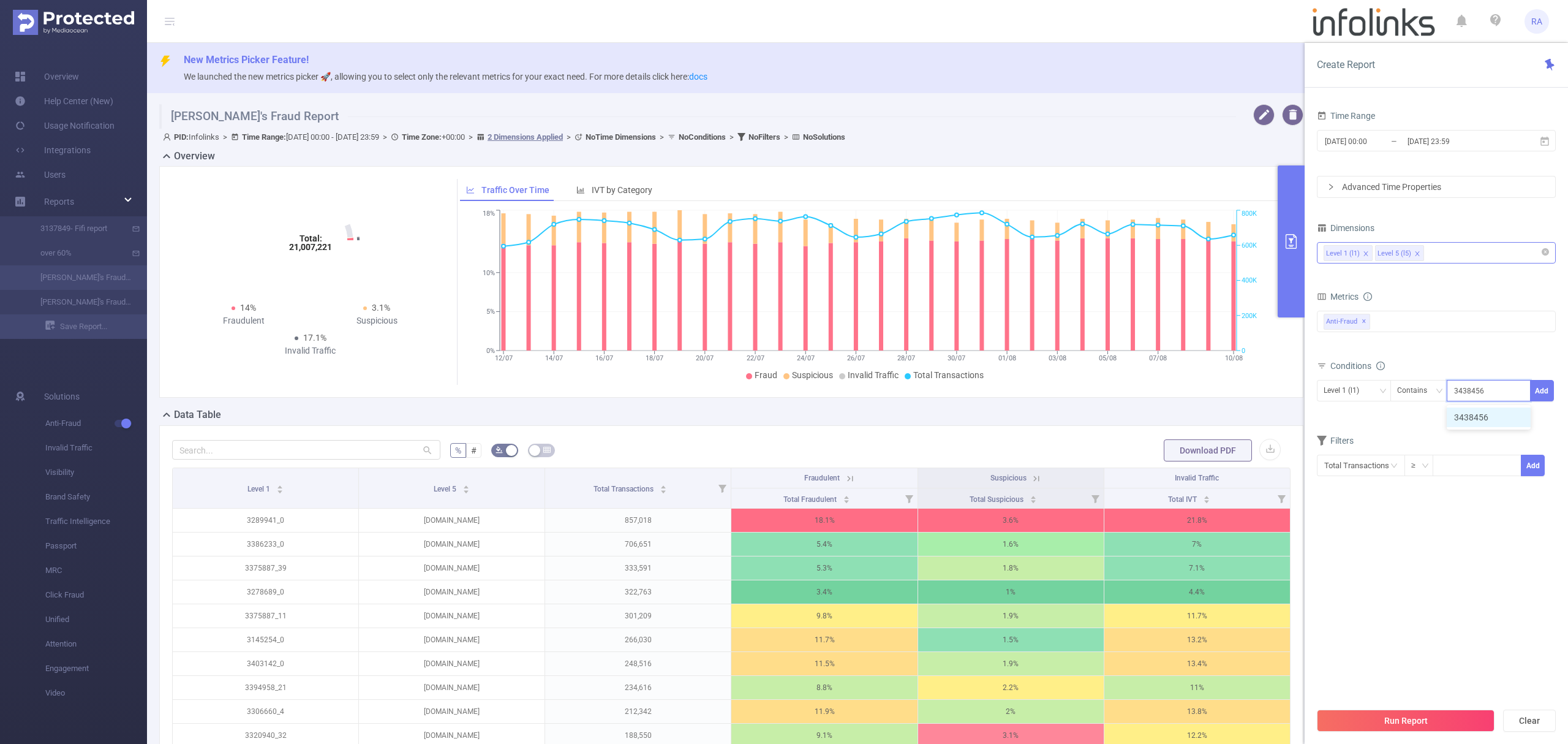
type input "3438456"
click at [1455, 243] on div "Level 1 (l1) Level 5 (l5)" at bounding box center [1436, 253] width 226 height 20
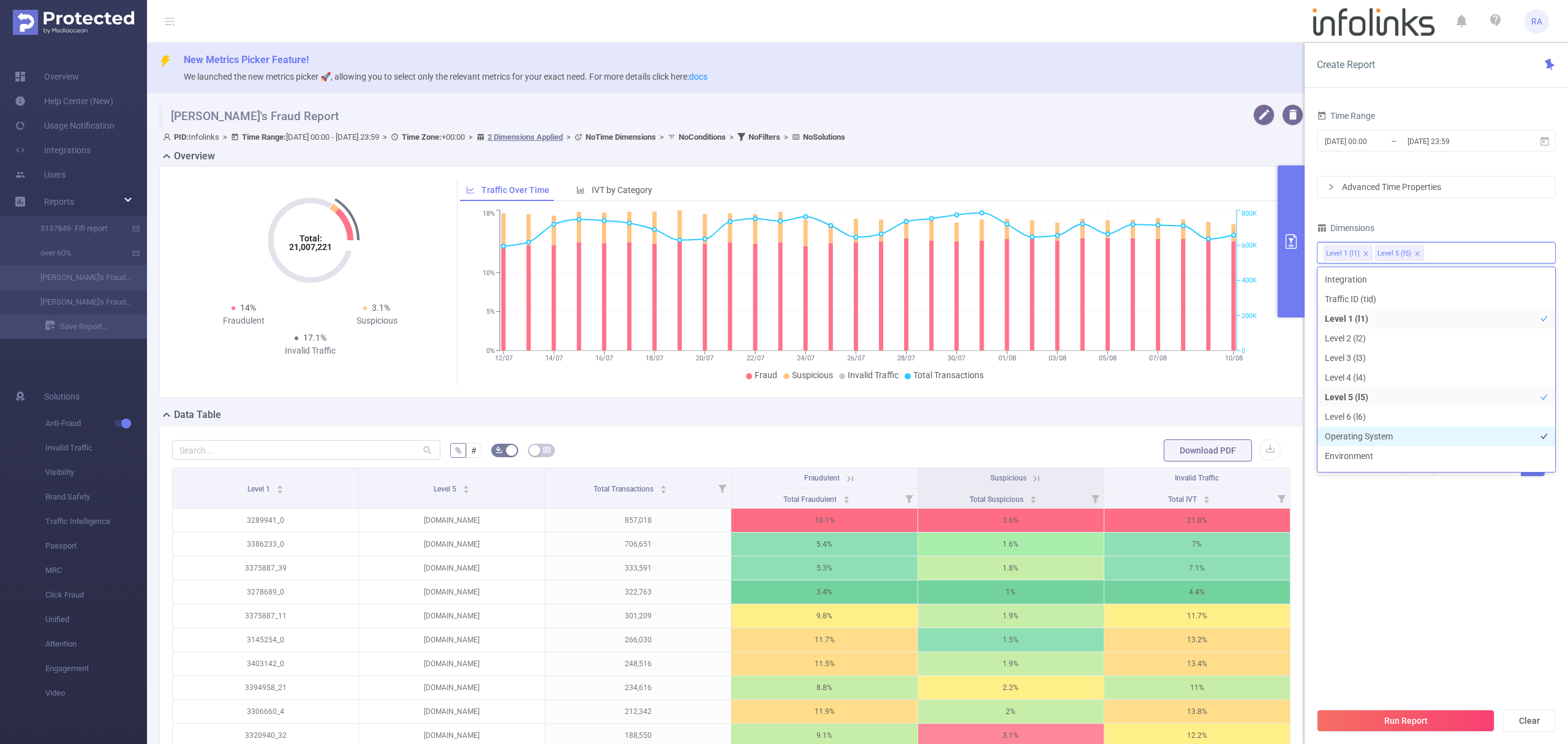
click at [1367, 432] on li "Operating System" at bounding box center [1436, 436] width 237 height 20
click at [1365, 388] on li "Browser" at bounding box center [1436, 394] width 237 height 20
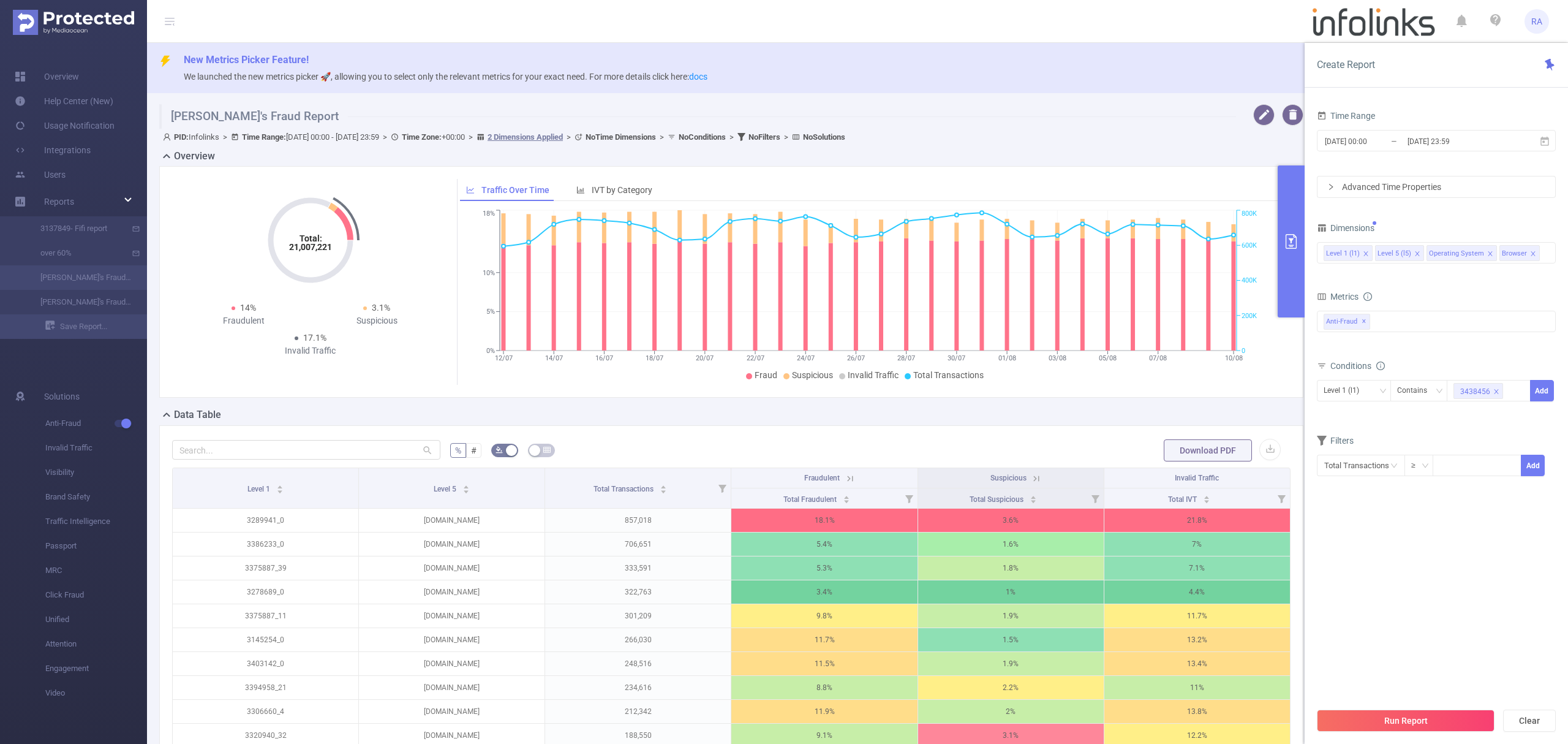
click at [1431, 521] on section "Time Range [DATE] 00:00 _ [DATE] 23:59 Advanced Time Properties Dimensions Leve…" at bounding box center [1436, 404] width 239 height 594
click at [1550, 392] on button "Add" at bounding box center [1542, 391] width 24 height 22
click at [1370, 722] on button "Run Report" at bounding box center [1406, 721] width 178 height 22
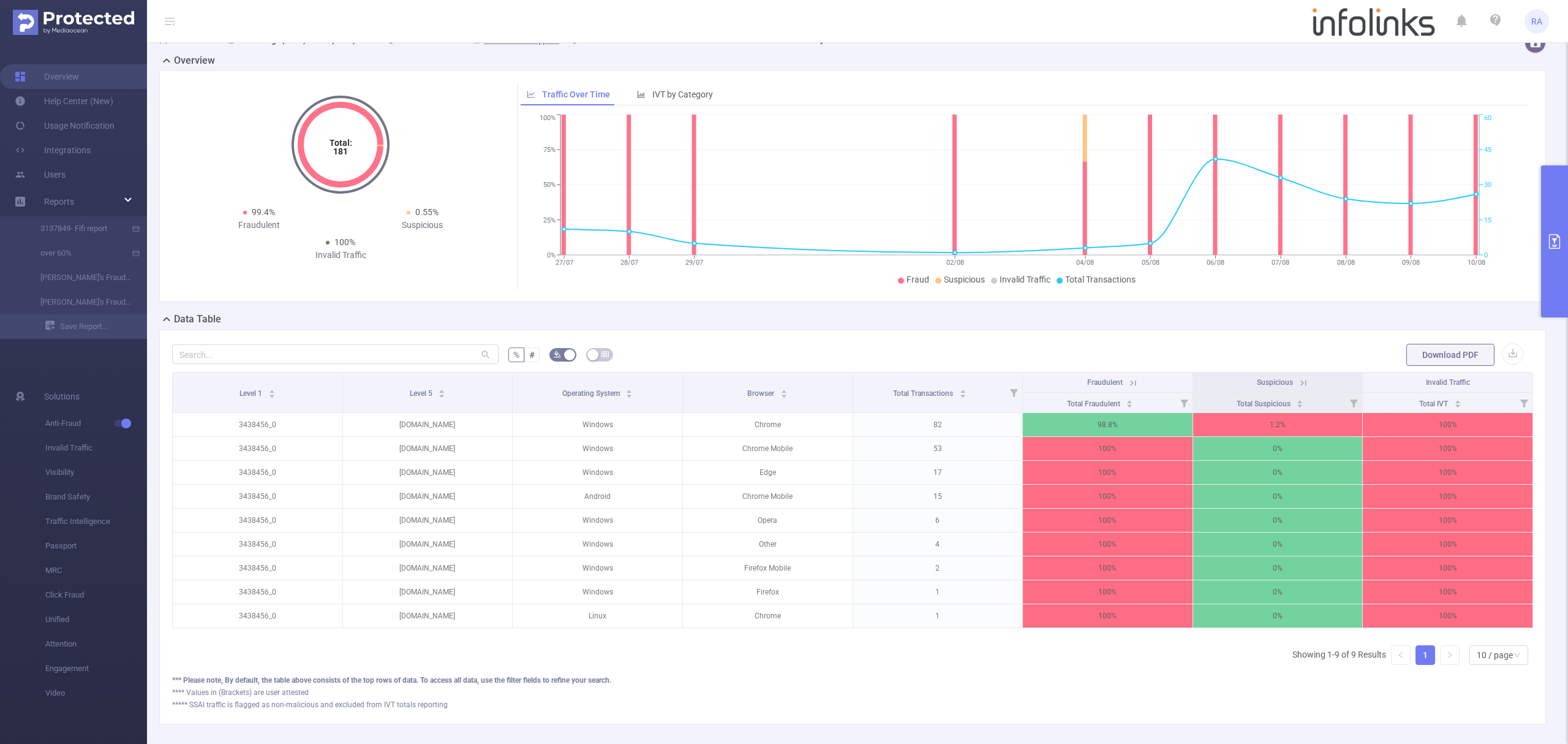
scroll to position [145, 0]
